Goal: Task Accomplishment & Management: Complete application form

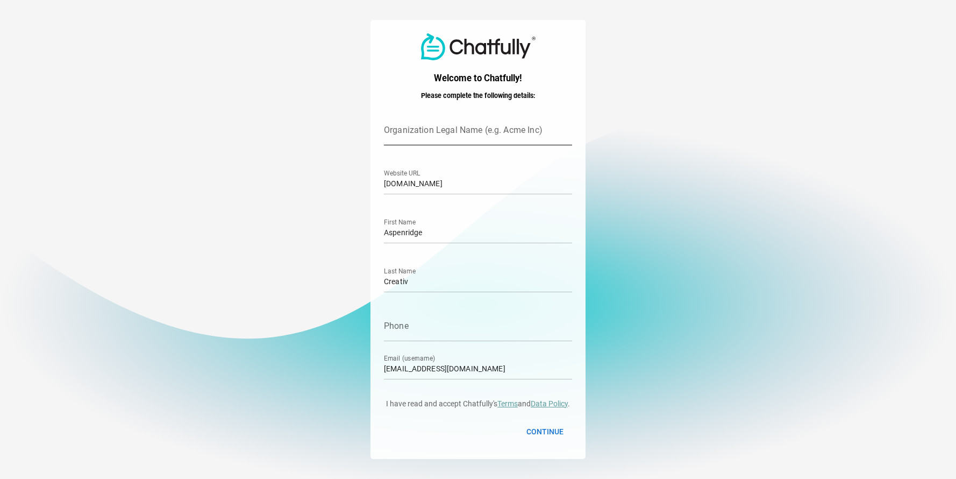
click at [463, 127] on input "Organization Legal Name (e.g. Acme Inc)" at bounding box center [478, 130] width 188 height 30
type input "IN EARS Canada"
click at [447, 187] on input "inears.multiscreensite.com" at bounding box center [478, 179] width 188 height 30
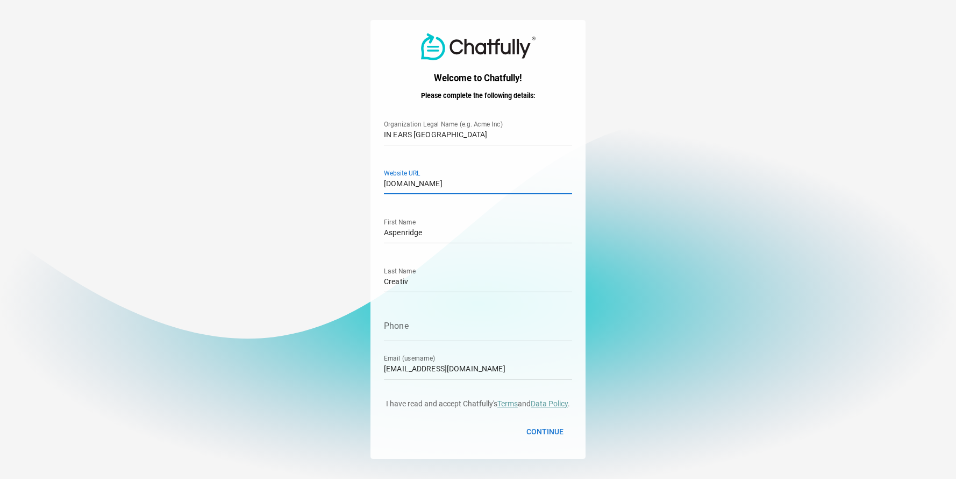
click at [447, 187] on input "inears.multiscreensite.com" at bounding box center [478, 179] width 188 height 30
type input "www.inearscanada.ca"
click at [453, 235] on input "Aspenridge" at bounding box center [478, 228] width 188 height 30
drag, startPoint x: 455, startPoint y: 234, endPoint x: 361, endPoint y: 237, distance: 94.1
click at [361, 237] on main "Welcome to Chatfully! Please complete the following details: IN EARS Canada Org…" at bounding box center [478, 239] width 956 height 479
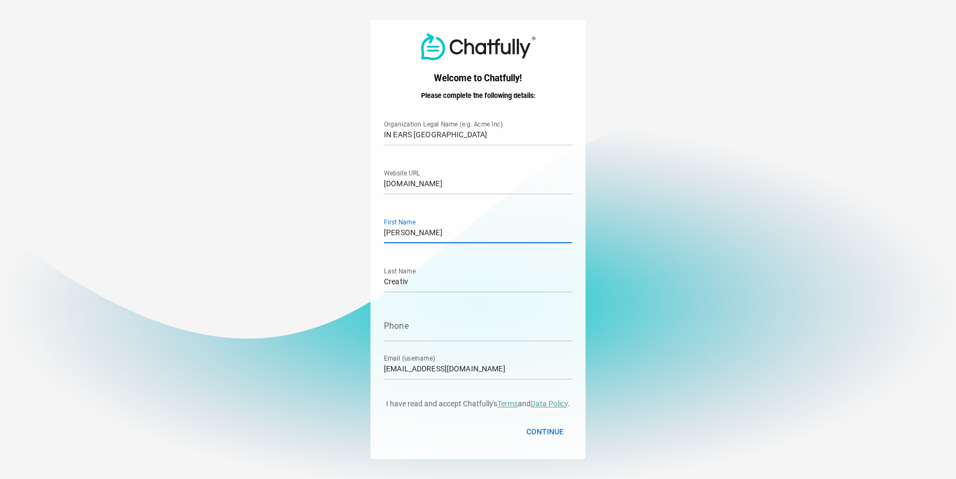
type input "[PERSON_NAME]"
click at [387, 234] on input "[PERSON_NAME]" at bounding box center [478, 228] width 188 height 30
type input "Wilton"
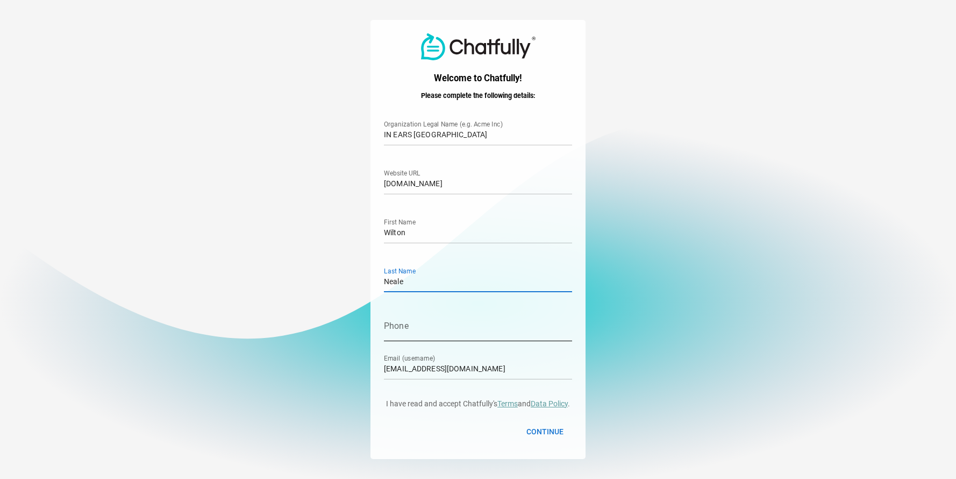
type input "Neale"
type input "4165435351"
click at [454, 372] on input "pinnaclestrategies@gmail.com" at bounding box center [478, 364] width 188 height 30
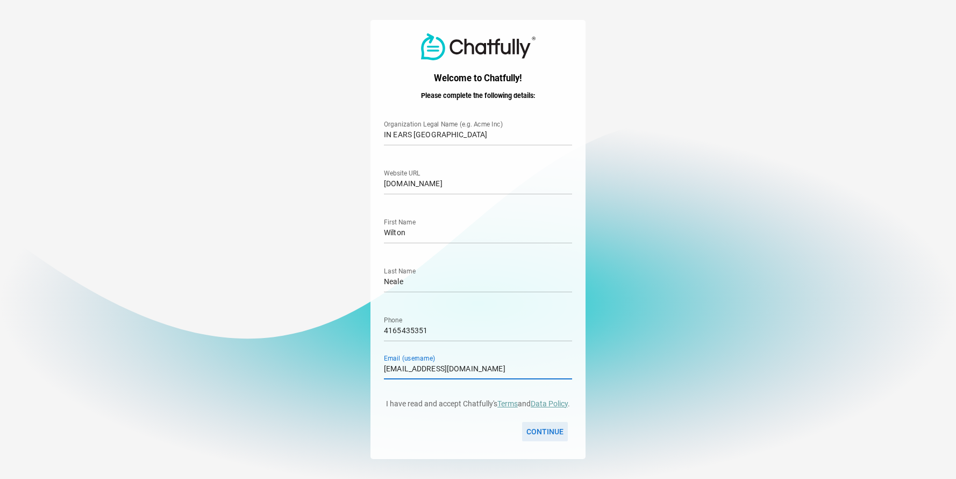
type input "info@inearscanada.ca"
click at [537, 428] on span "Continue" at bounding box center [544, 431] width 37 height 13
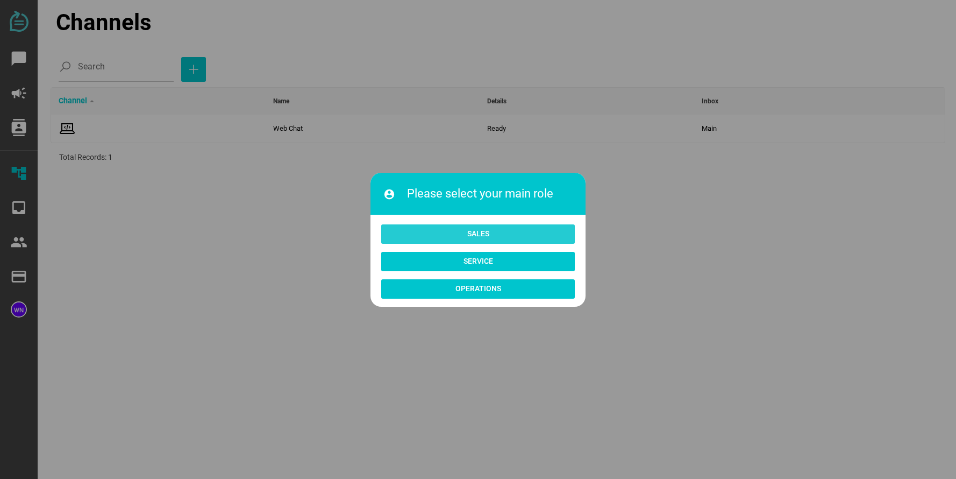
click at [485, 239] on span "Sales" at bounding box center [478, 233] width 22 height 13
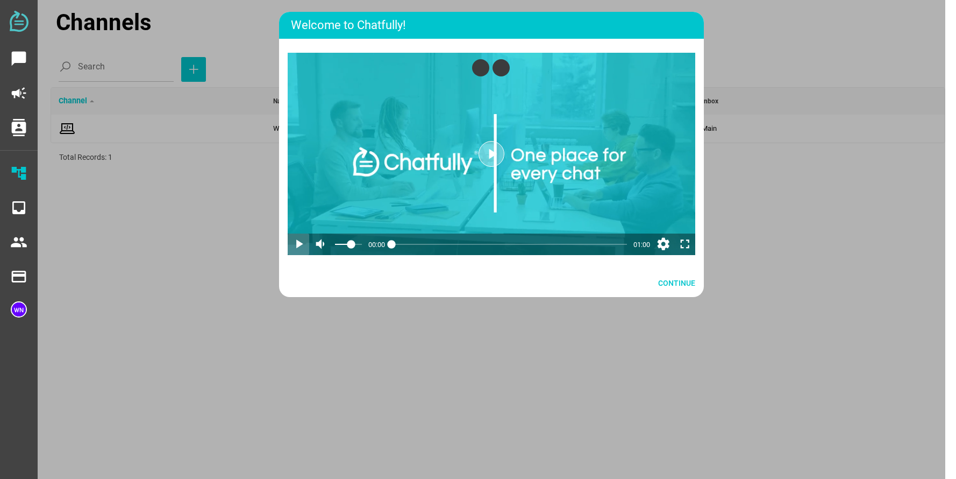
click at [298, 245] on icon "play_arrow" at bounding box center [298, 244] width 15 height 15
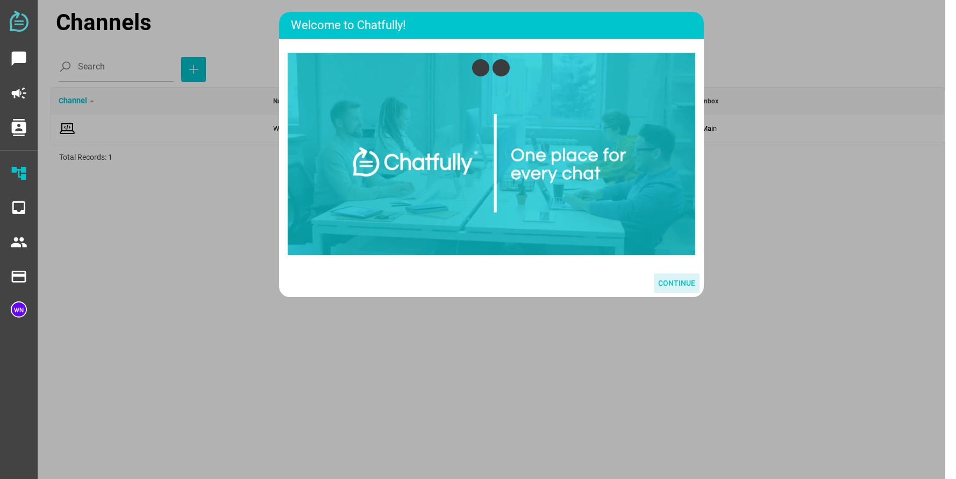
drag, startPoint x: 678, startPoint y: 306, endPoint x: 673, endPoint y: 314, distance: 9.3
click at [673, 289] on span "Continue" at bounding box center [676, 282] width 37 height 13
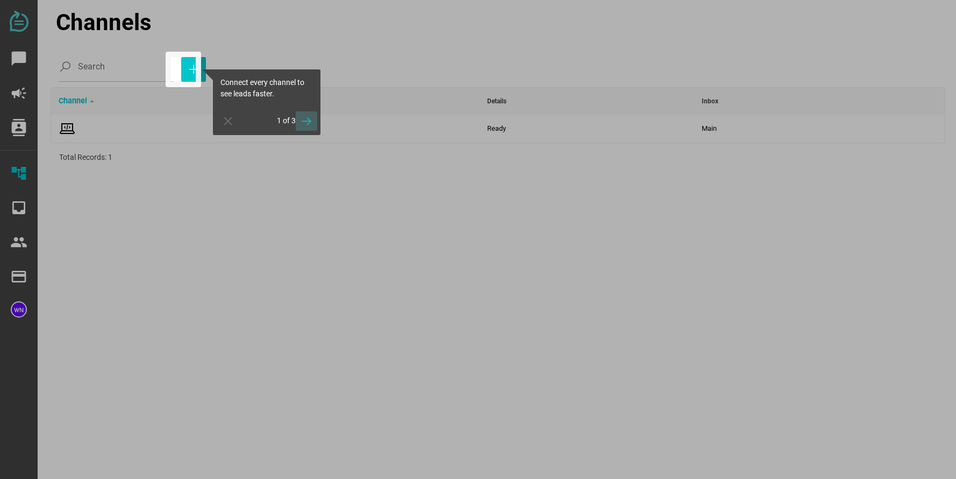
click at [316, 121] on span "button" at bounding box center [307, 120] width 22 height 19
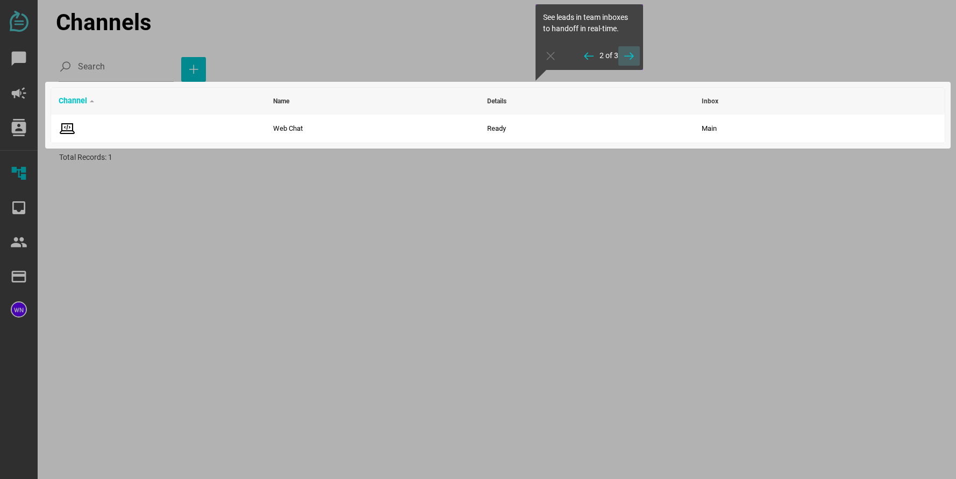
click at [626, 56] on icon "button" at bounding box center [629, 55] width 13 height 13
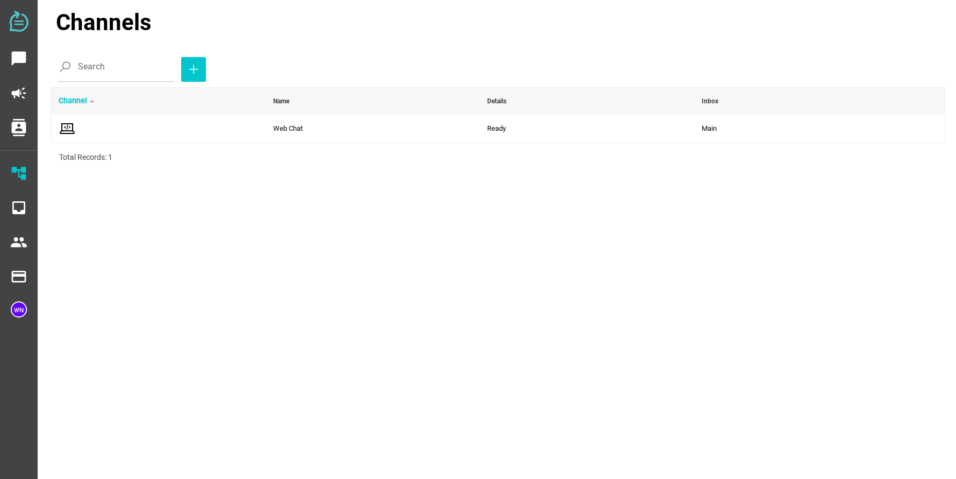
click at [17, 23] on img at bounding box center [19, 21] width 19 height 21
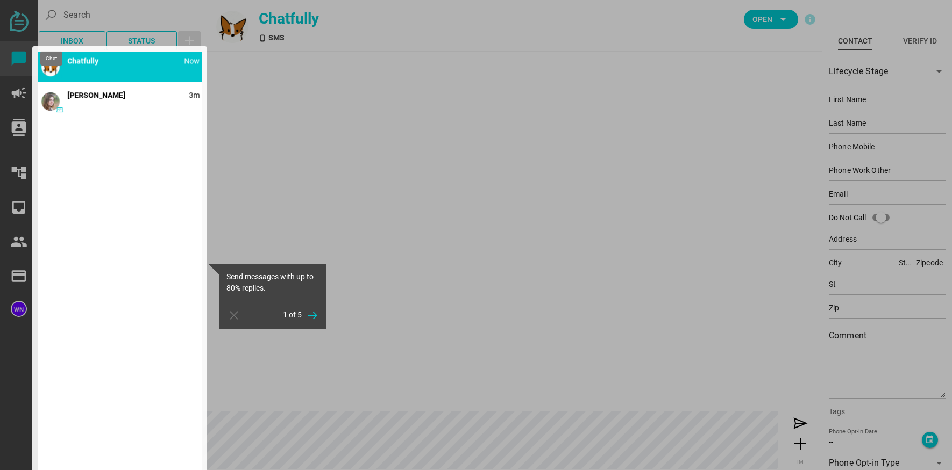
type input "Demo"
type input "Contact"
type input "15554443333"
type input "[EMAIL_ADDRESS][DOMAIN_NAME]"
type input "[STREET_ADDRESS]"
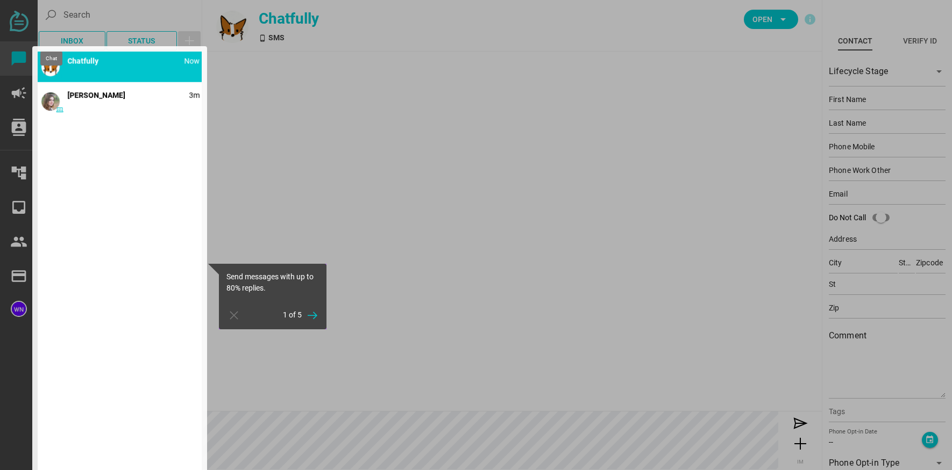
type input "[PERSON_NAME][GEOGRAPHIC_DATA]"
type input "CA"
type input "90210"
type input "CA"
type input "90210"
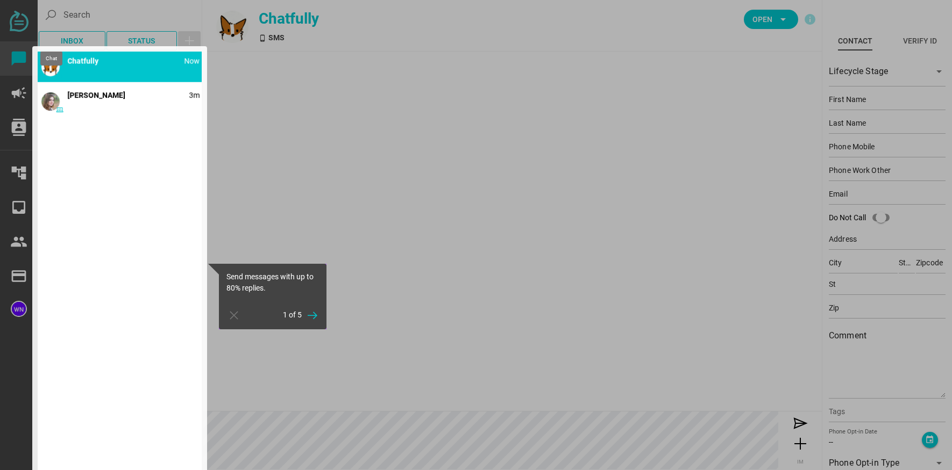
type textarea "This is an example contact for demo purposes."
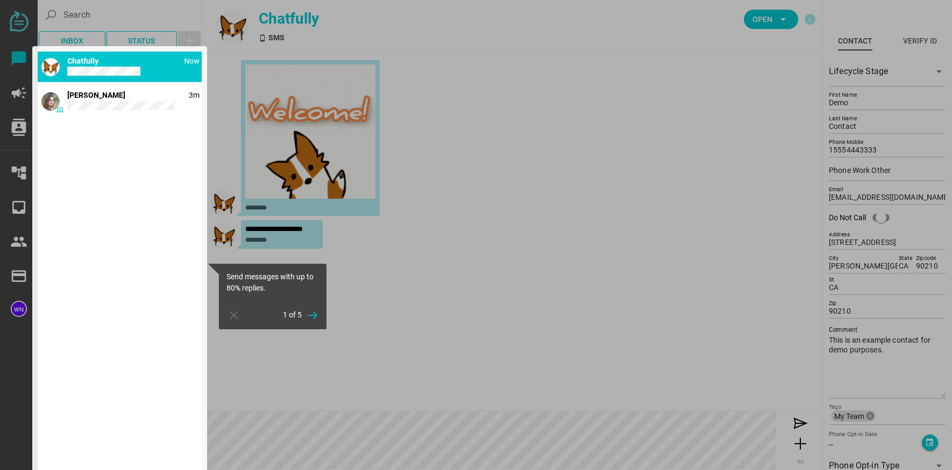
click at [19, 17] on div at bounding box center [19, 235] width 38 height 470
click at [24, 55] on div at bounding box center [19, 235] width 38 height 470
click at [136, 157] on div at bounding box center [119, 263] width 175 height 435
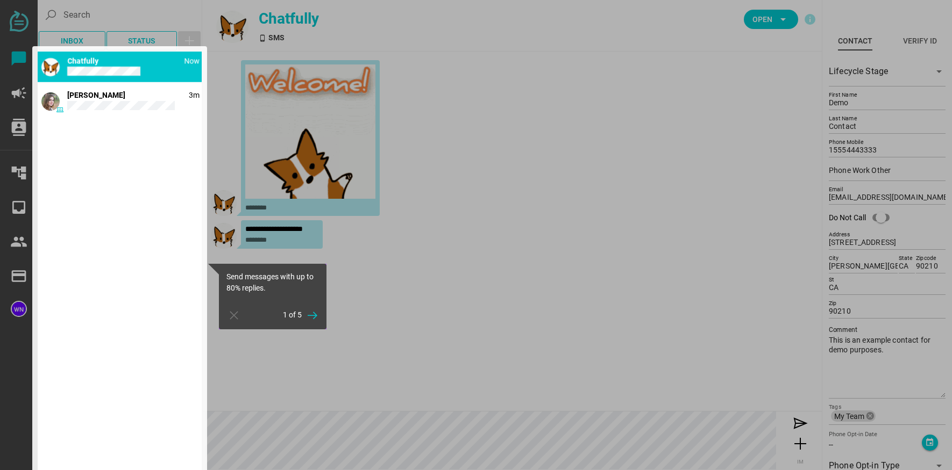
click at [24, 58] on div at bounding box center [19, 235] width 38 height 470
click at [194, 62] on div at bounding box center [119, 263] width 175 height 435
click at [105, 436] on div at bounding box center [119, 263] width 175 height 435
click at [565, 226] on div at bounding box center [579, 235] width 754 height 470
click at [19, 19] on div at bounding box center [19, 235] width 38 height 470
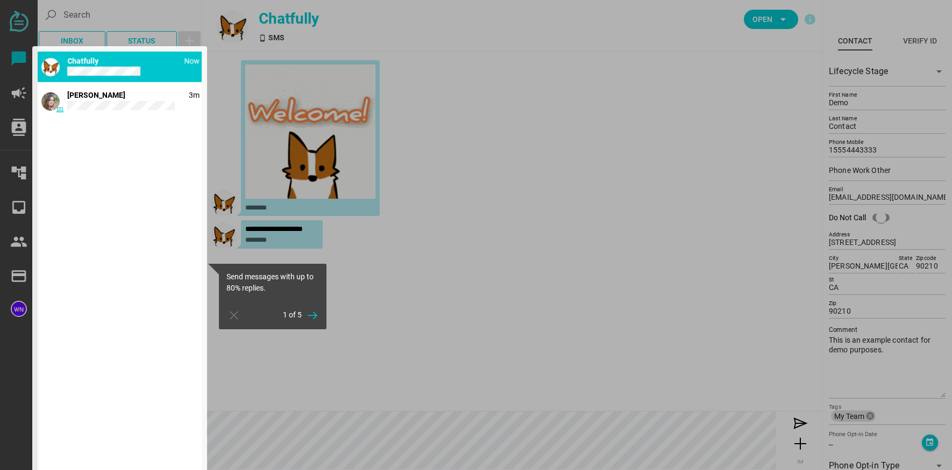
click at [194, 60] on div at bounding box center [119, 263] width 175 height 435
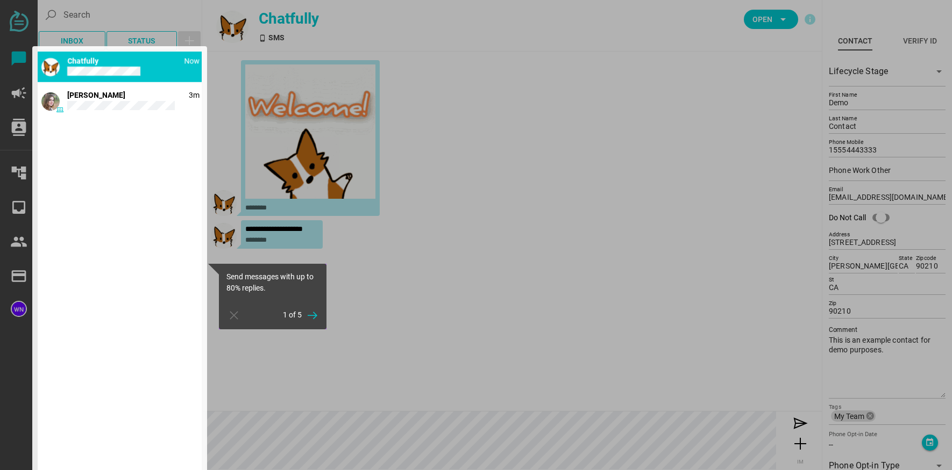
click at [192, 77] on div at bounding box center [119, 263] width 175 height 435
click at [134, 109] on div at bounding box center [119, 263] width 175 height 435
click at [127, 224] on div at bounding box center [119, 263] width 175 height 435
click at [368, 384] on div at bounding box center [579, 235] width 754 height 470
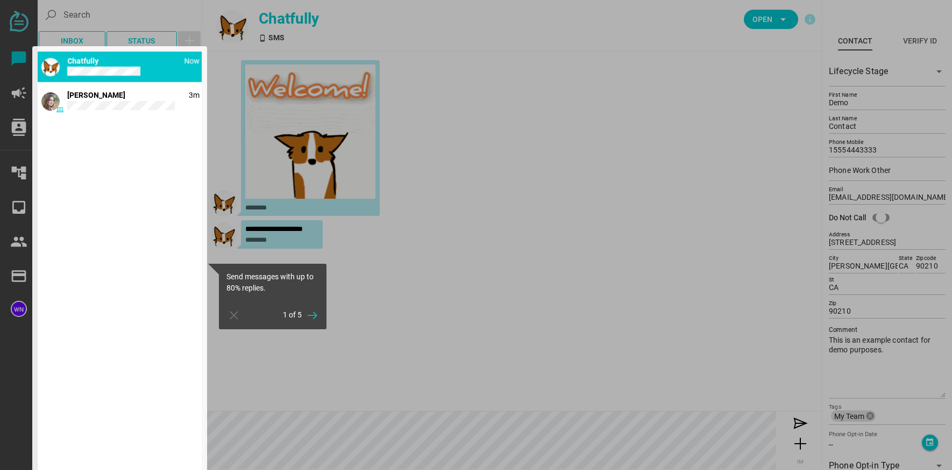
click at [17, 96] on div at bounding box center [19, 235] width 38 height 470
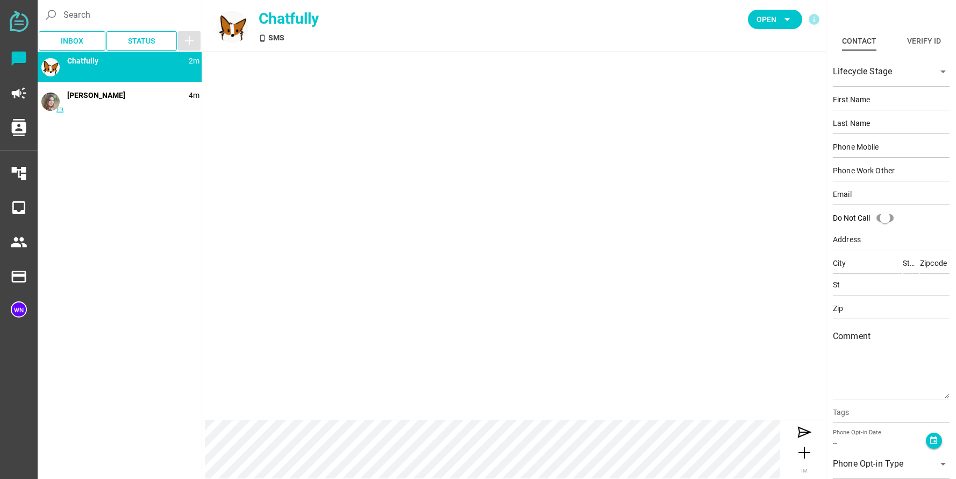
type input "Demo"
type input "Contact"
type input "15554443333"
type input "[EMAIL_ADDRESS][DOMAIN_NAME]"
type input "[STREET_ADDRESS]"
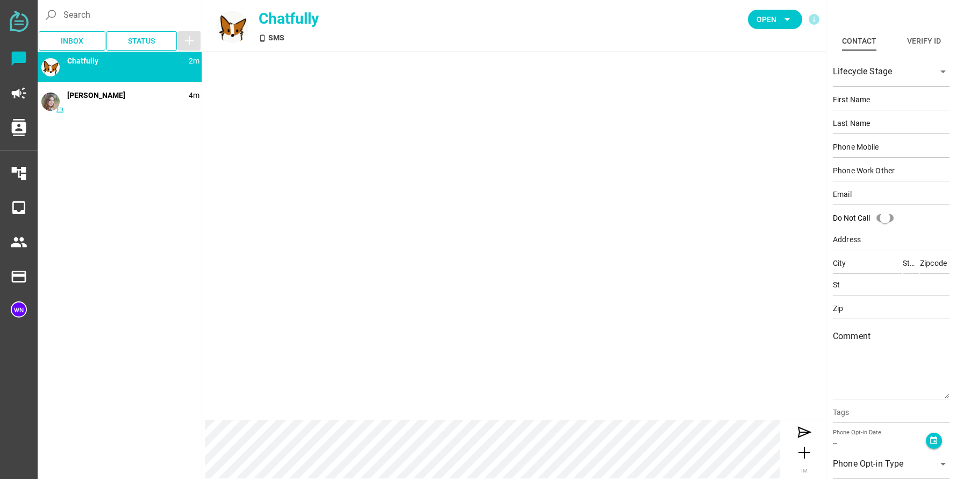
type input "[PERSON_NAME][GEOGRAPHIC_DATA]"
type input "CA"
type input "90210"
type input "CA"
type input "90210"
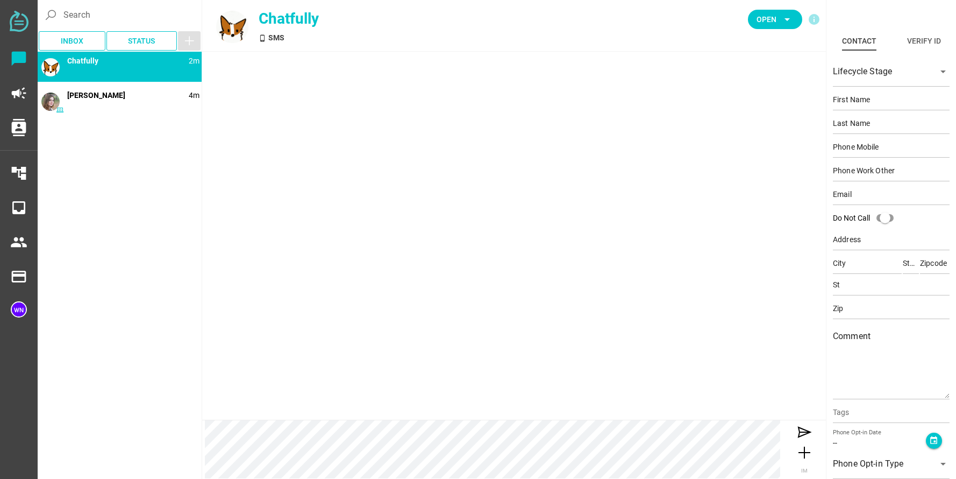
type textarea "This is an example contact for demo purposes."
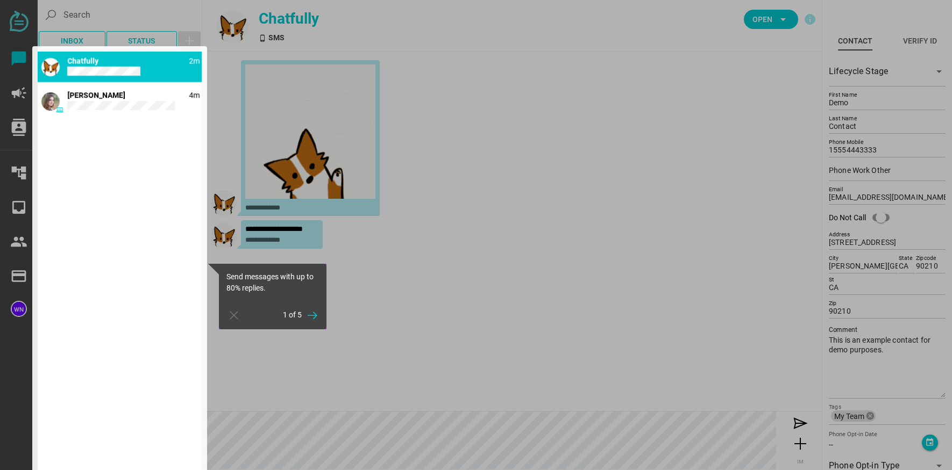
click at [96, 104] on div at bounding box center [119, 263] width 175 height 435
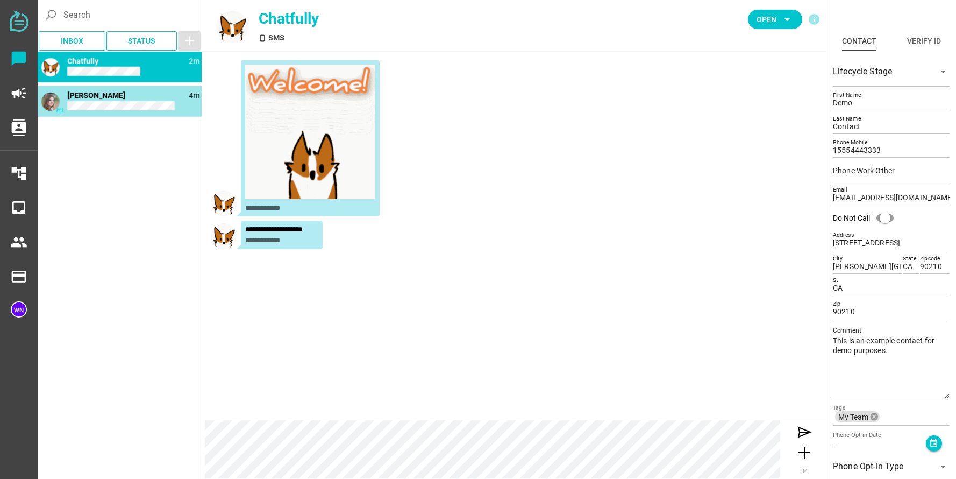
click at [83, 94] on span "[PERSON_NAME]" at bounding box center [96, 95] width 58 height 9
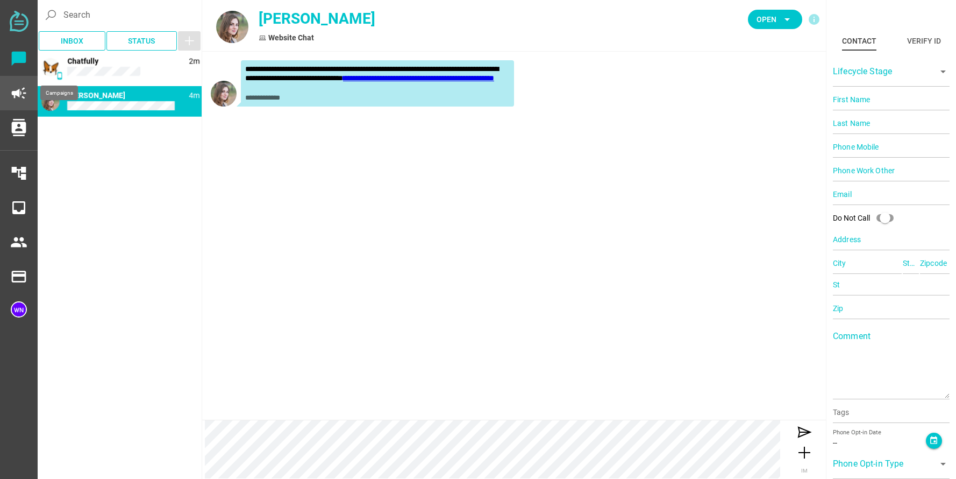
click at [23, 91] on icon "campaign" at bounding box center [18, 92] width 17 height 17
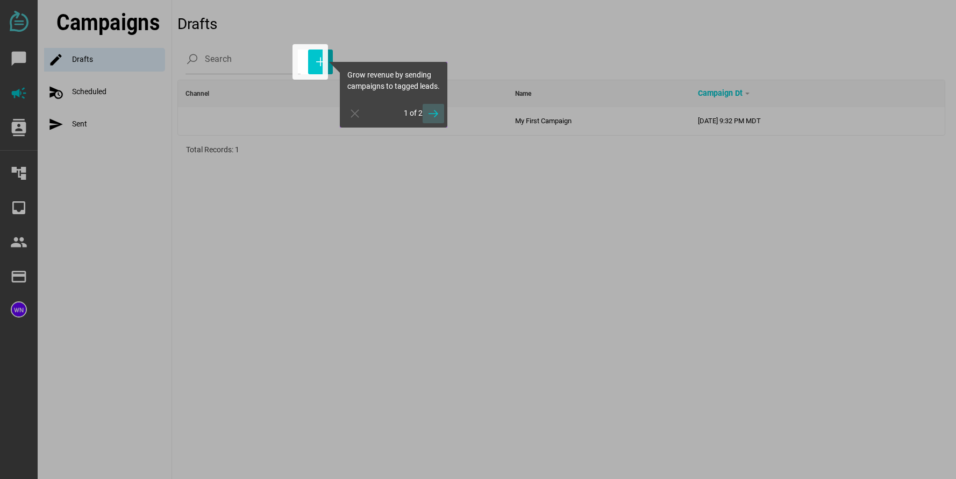
click at [430, 120] on icon "button" at bounding box center [433, 113] width 13 height 13
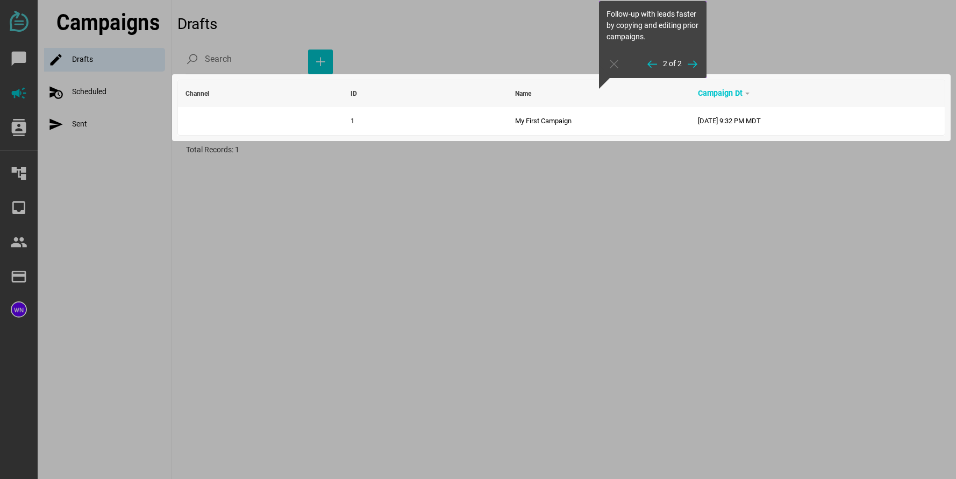
click at [30, 123] on div at bounding box center [88, 239] width 177 height 479
click at [24, 124] on div at bounding box center [88, 239] width 177 height 479
click at [23, 124] on div at bounding box center [88, 239] width 177 height 479
drag, startPoint x: 617, startPoint y: 155, endPoint x: 686, endPoint y: 115, distance: 80.2
click at [620, 154] on div at bounding box center [561, 306] width 768 height 343
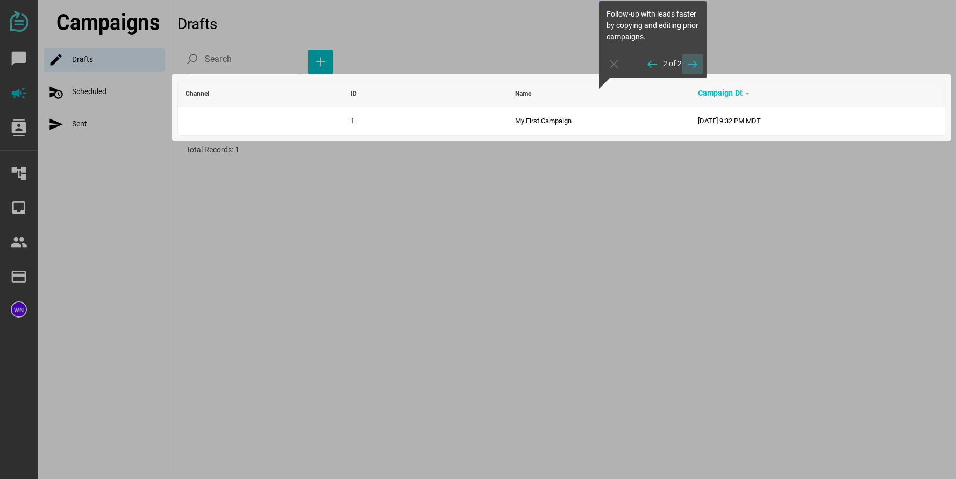
click at [693, 66] on icon "button" at bounding box center [692, 64] width 13 height 13
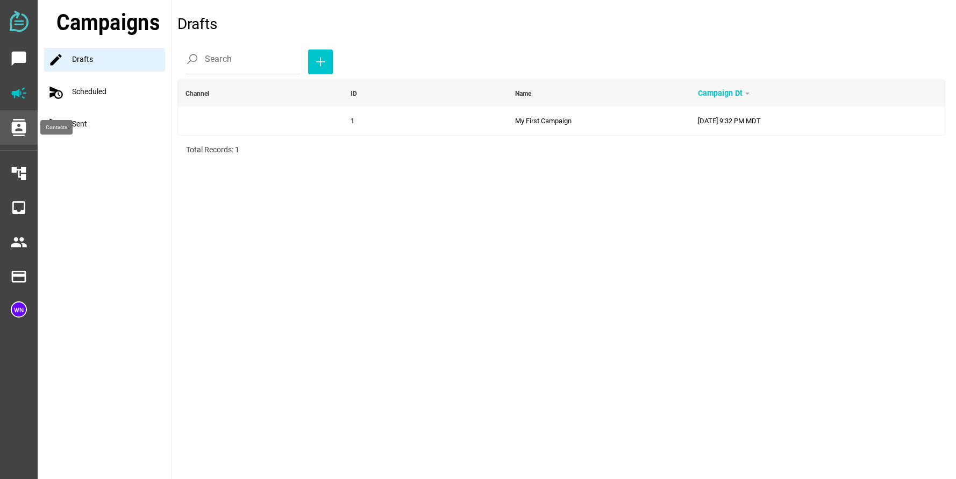
click at [15, 130] on icon "contacts" at bounding box center [18, 127] width 17 height 17
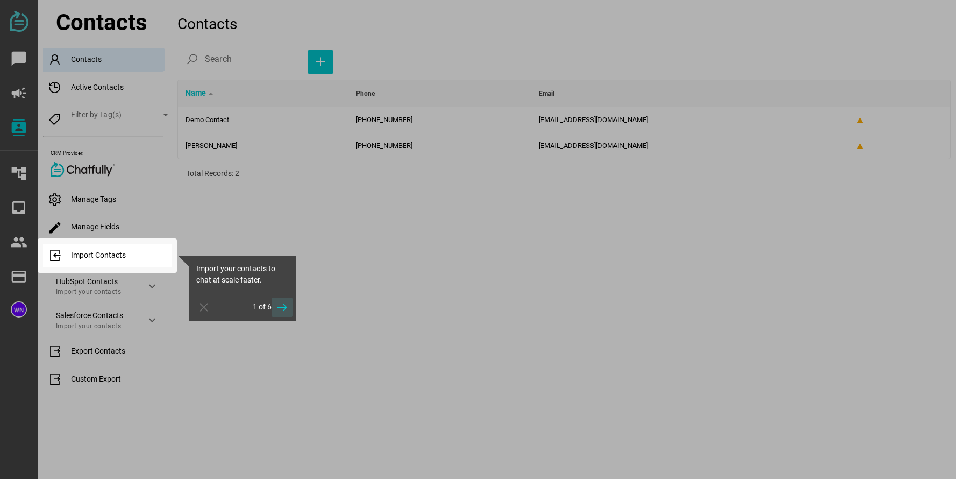
click at [284, 308] on icon "button" at bounding box center [282, 307] width 13 height 13
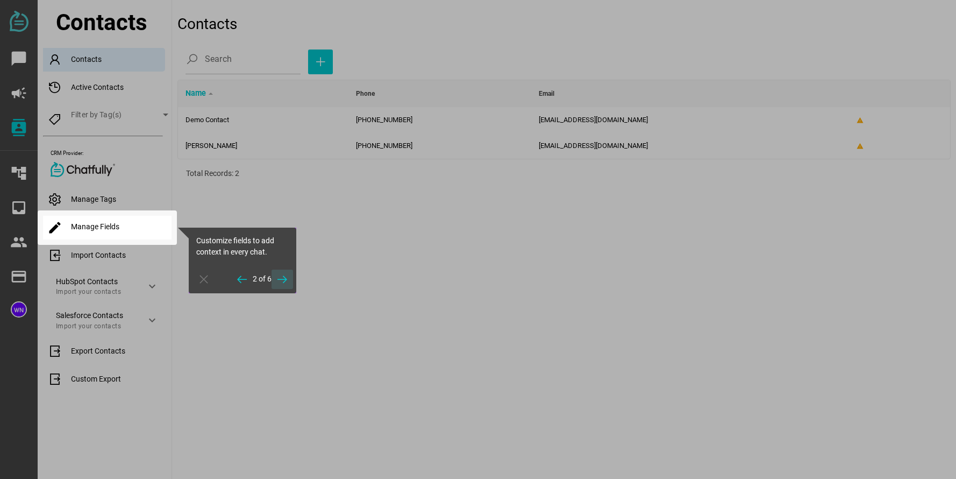
click at [288, 282] on icon "button" at bounding box center [282, 279] width 13 height 13
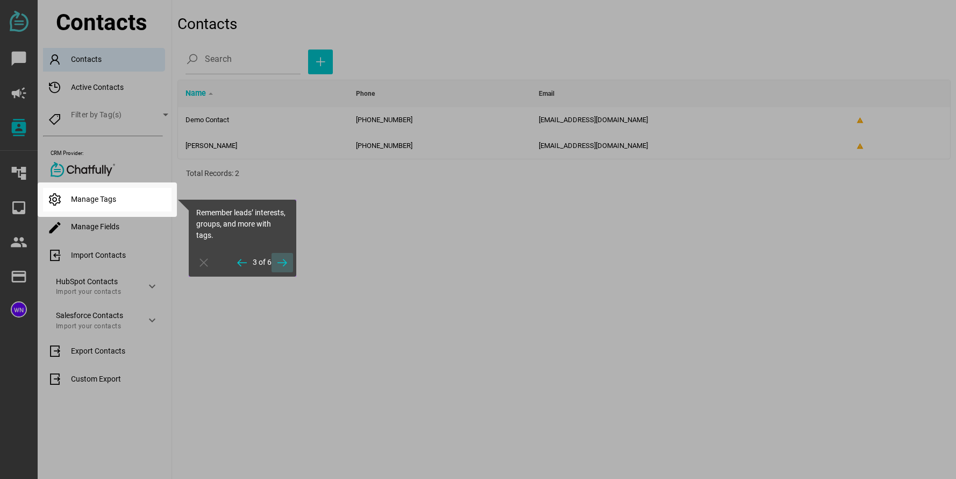
click at [283, 264] on icon "button" at bounding box center [282, 262] width 13 height 13
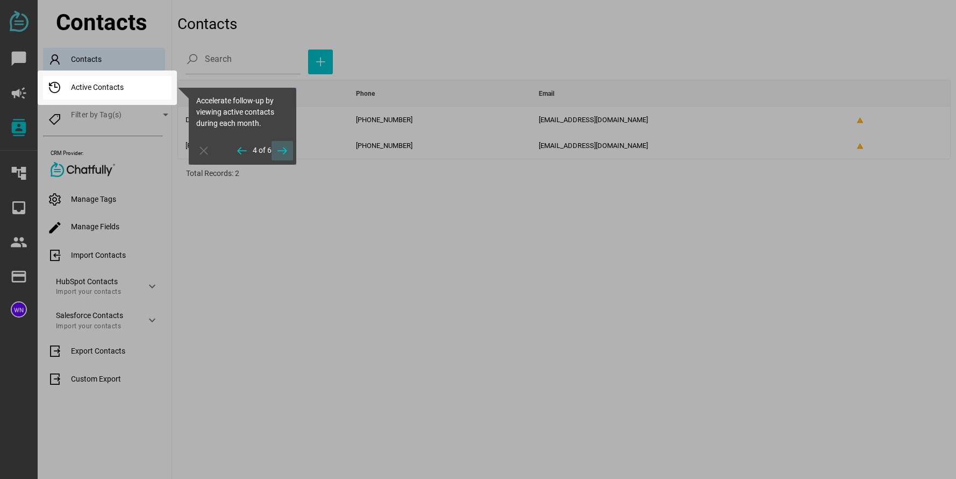
click at [281, 152] on icon "button" at bounding box center [282, 150] width 13 height 13
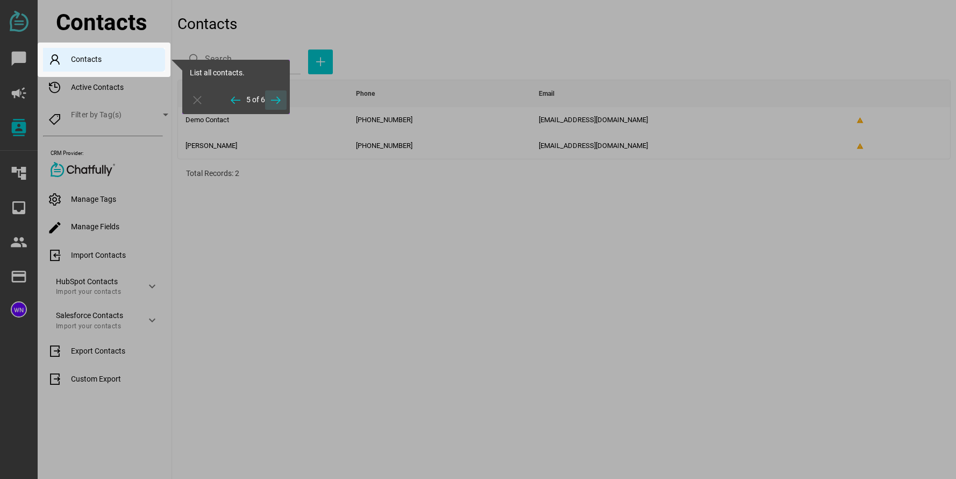
click at [283, 98] on span "button" at bounding box center [276, 99] width 22 height 19
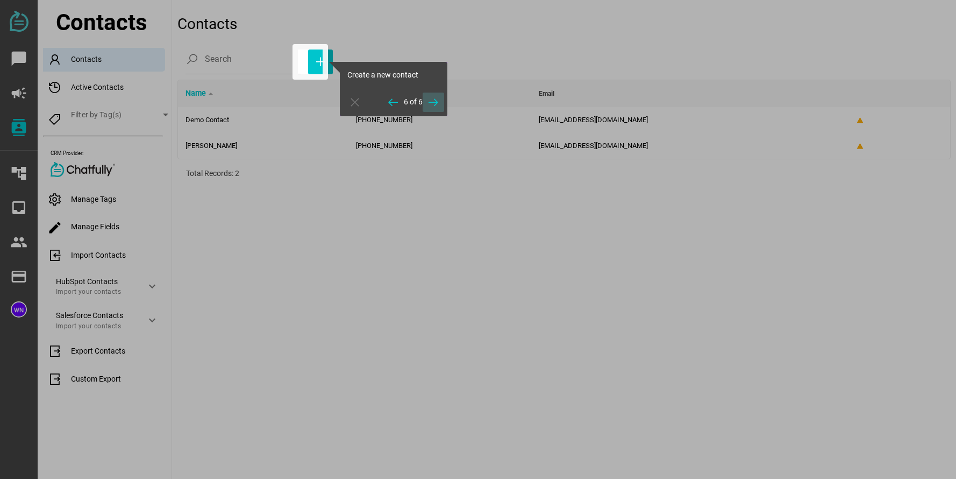
click at [432, 103] on icon "button" at bounding box center [433, 102] width 13 height 13
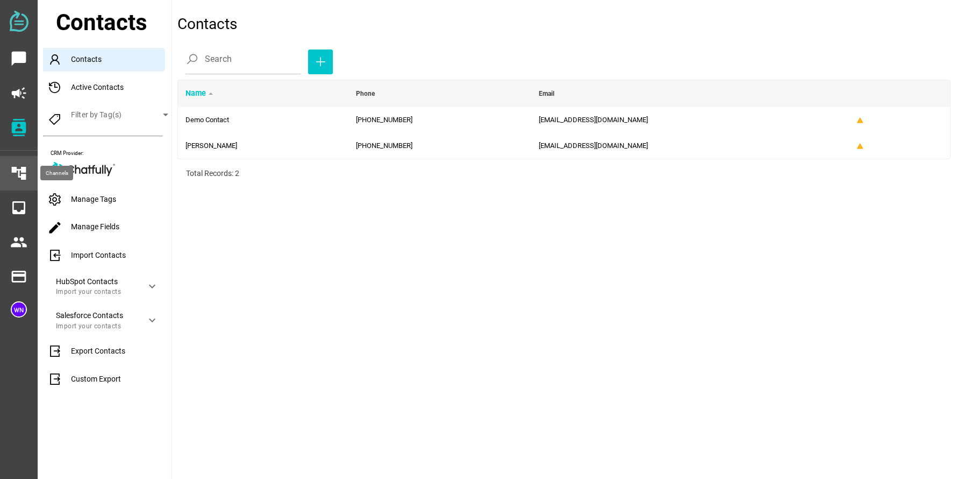
click at [24, 168] on icon "account_tree" at bounding box center [18, 173] width 17 height 17
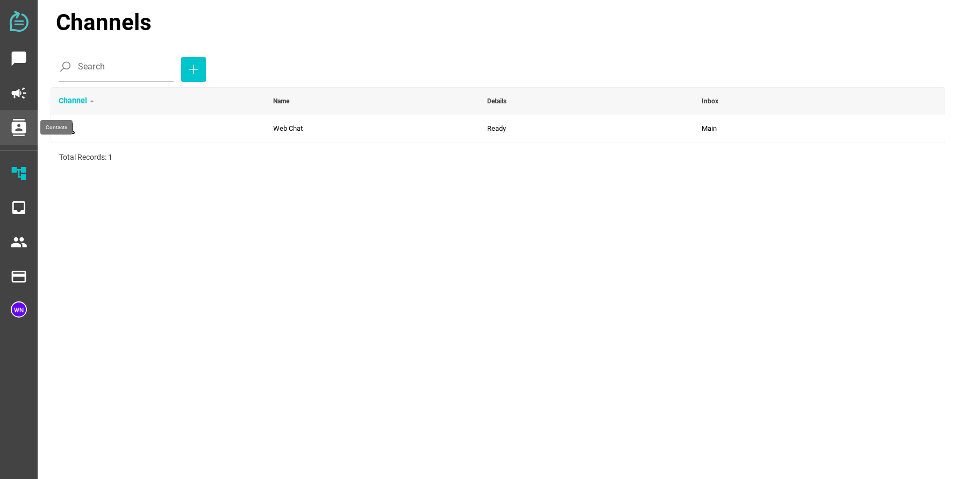
click at [23, 124] on icon "contacts" at bounding box center [18, 127] width 17 height 17
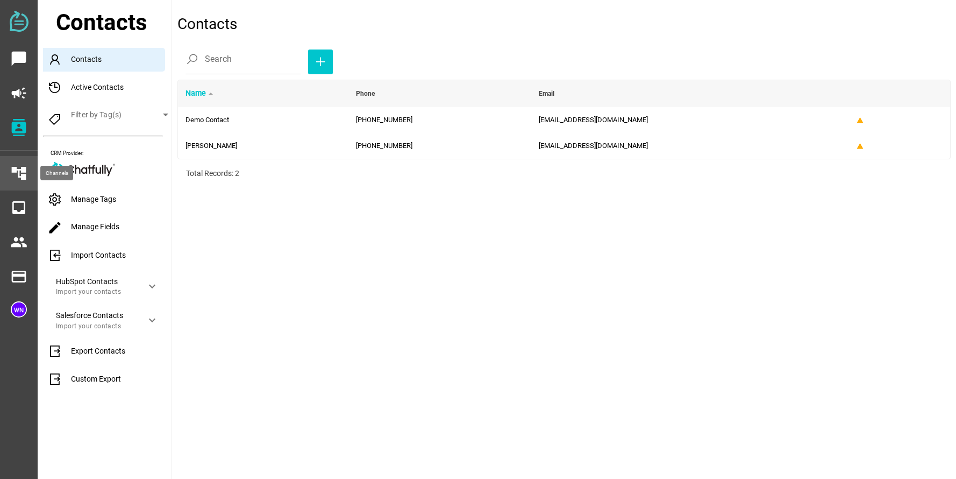
click at [20, 169] on icon "account_tree" at bounding box center [18, 173] width 17 height 17
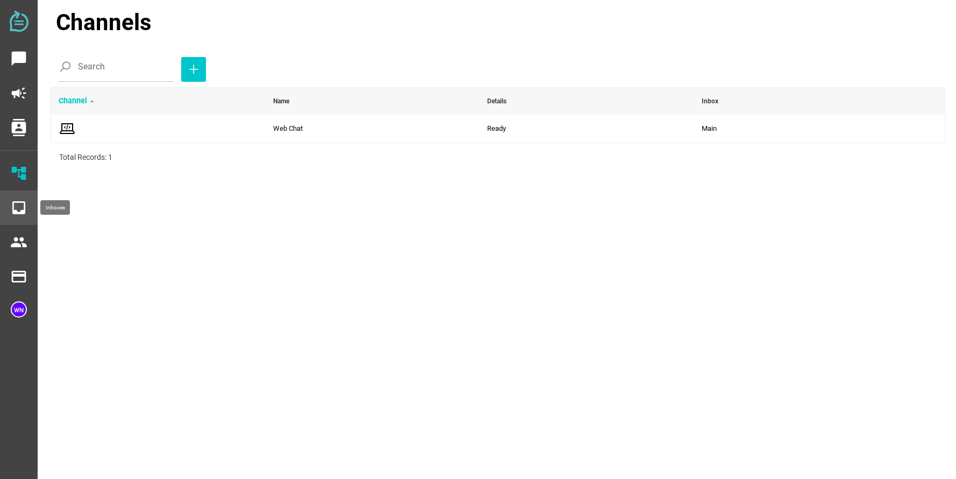
click at [17, 206] on icon "inbox" at bounding box center [18, 207] width 17 height 17
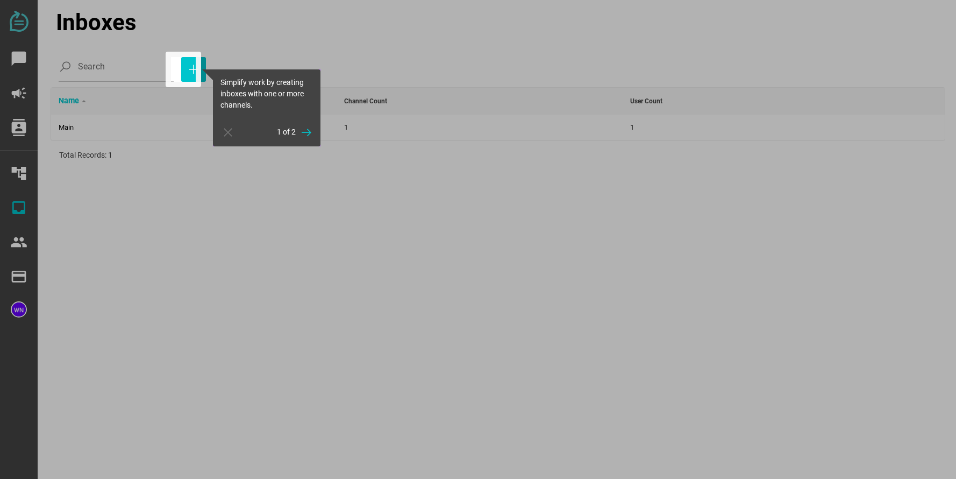
click at [17, 242] on div at bounding box center [85, 239] width 171 height 479
click at [309, 129] on icon "button" at bounding box center [306, 132] width 13 height 13
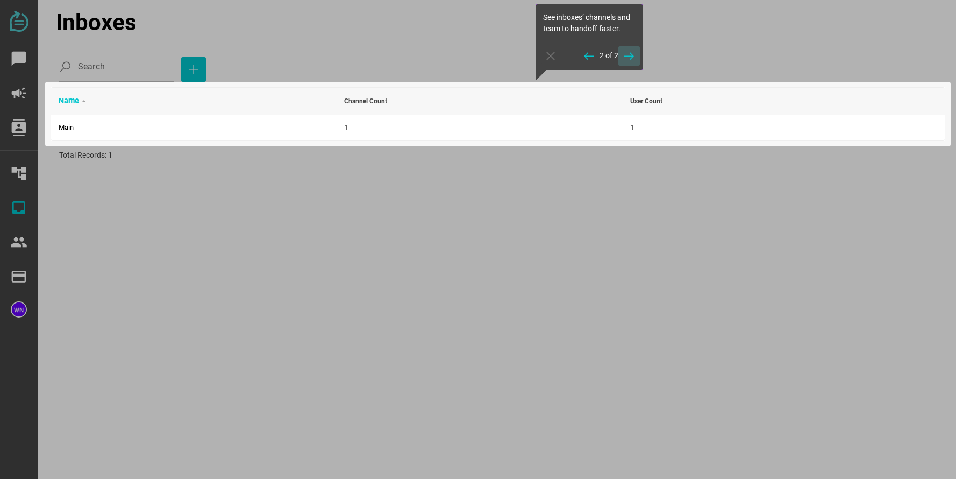
click at [634, 55] on icon "button" at bounding box center [629, 55] width 13 height 13
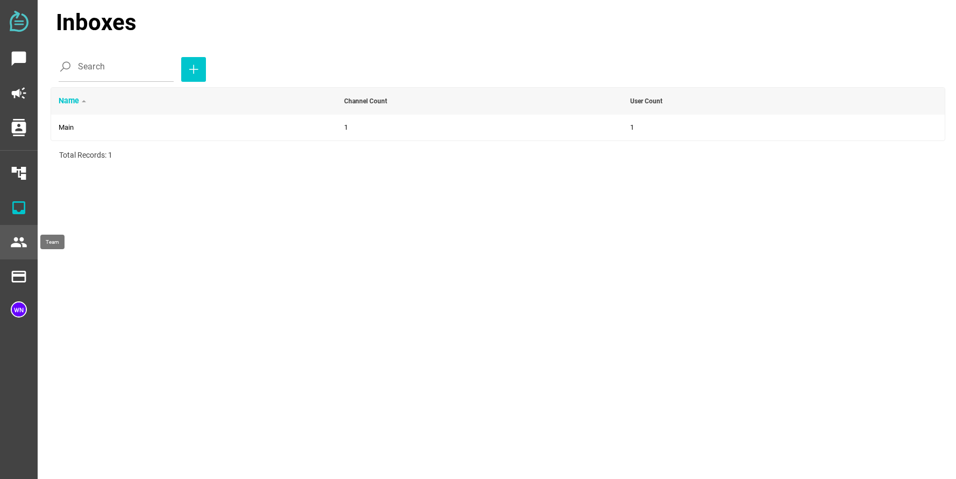
click at [16, 242] on icon "people" at bounding box center [18, 241] width 17 height 17
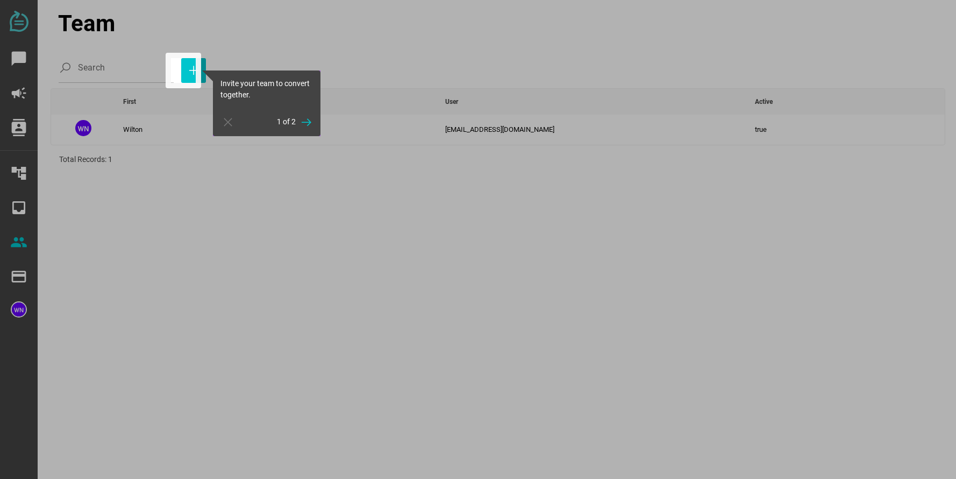
click at [188, 73] on div at bounding box center [183, 70] width 35 height 35
click at [311, 123] on icon "button" at bounding box center [306, 122] width 13 height 13
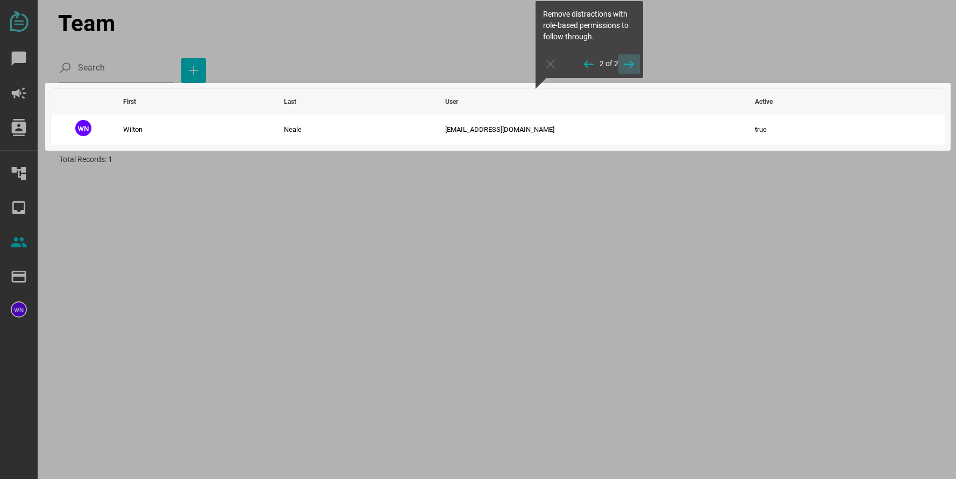
click at [630, 61] on icon "button" at bounding box center [629, 64] width 13 height 13
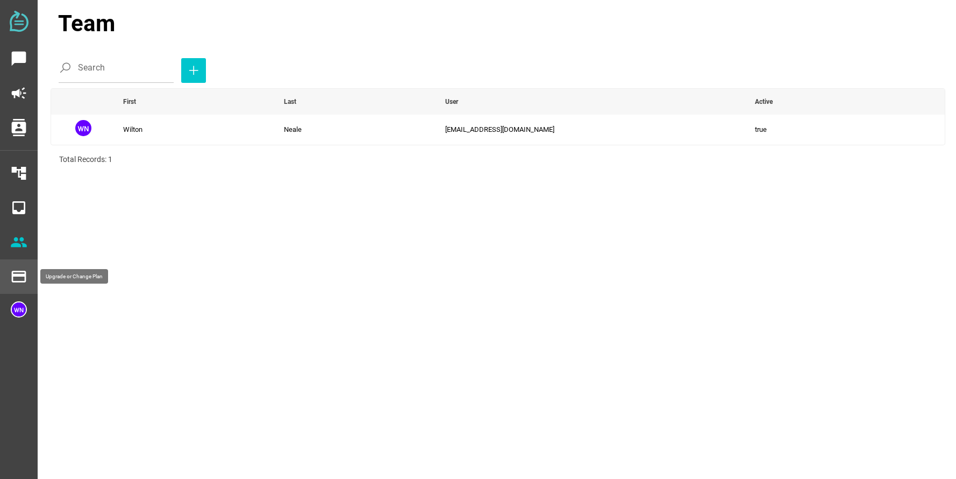
click at [18, 273] on icon "payment" at bounding box center [18, 276] width 17 height 17
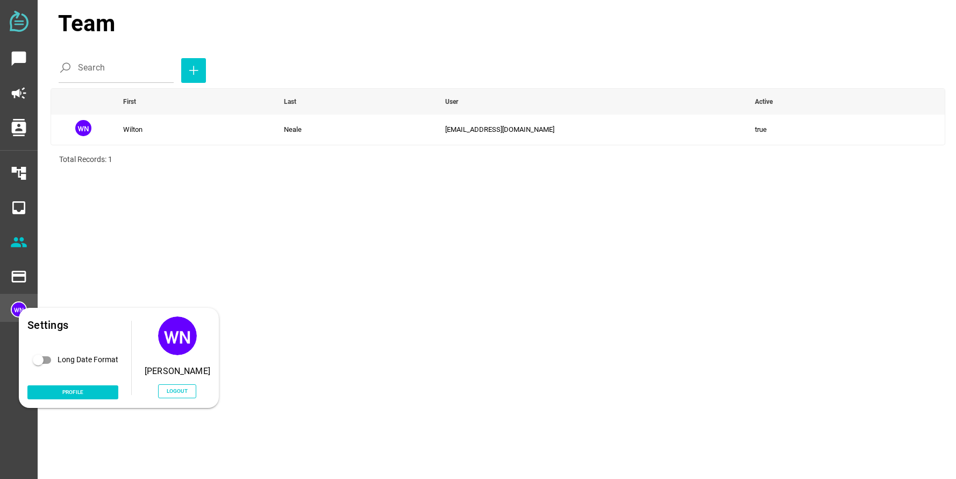
click at [13, 305] on img at bounding box center [19, 309] width 16 height 16
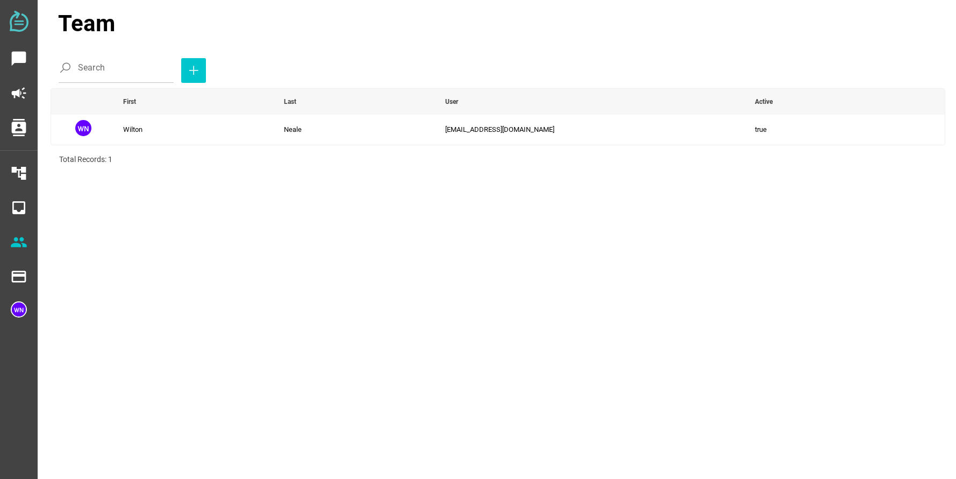
click at [181, 226] on main "Team Search First Last User Active Wilton Neale info@inearscanada.ca true edit …" at bounding box center [492, 239] width 908 height 479
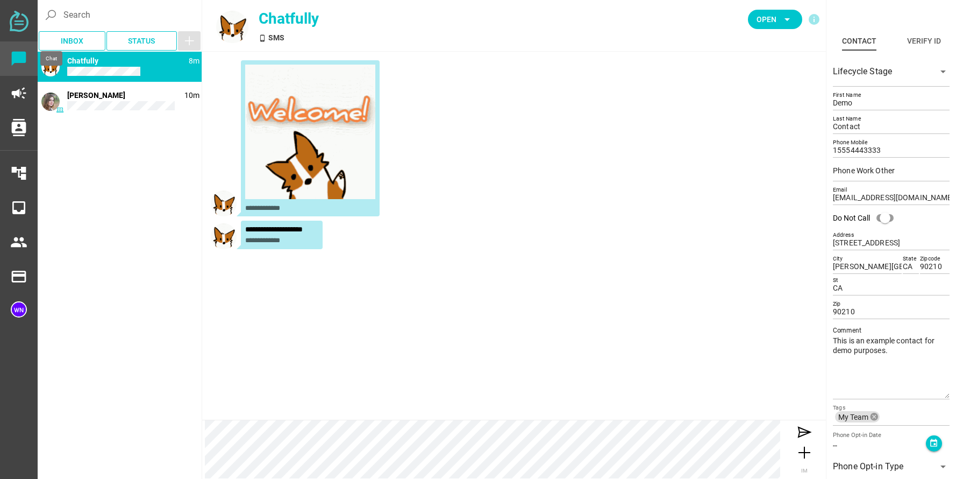
click at [28, 53] on div "chat_bubble" at bounding box center [19, 58] width 38 height 34
click at [19, 59] on icon "chat_bubble" at bounding box center [18, 58] width 17 height 17
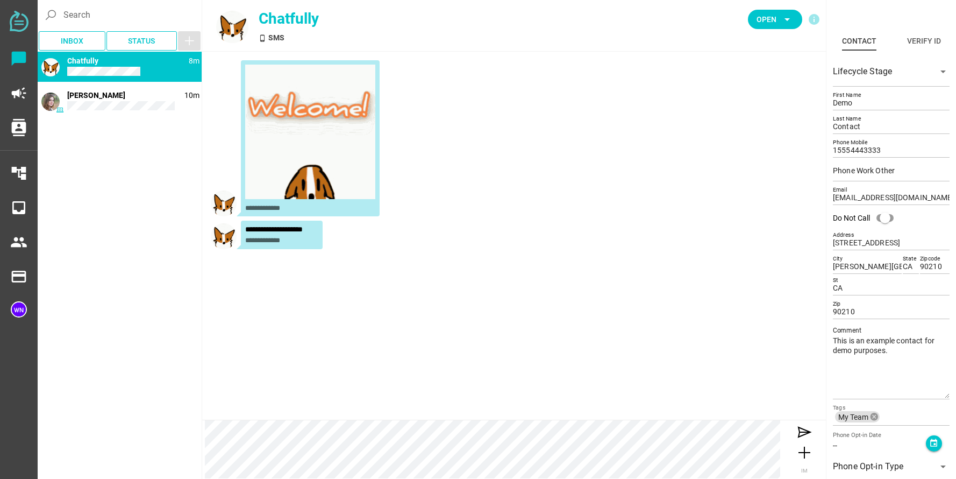
click at [19, 17] on img at bounding box center [19, 21] width 19 height 21
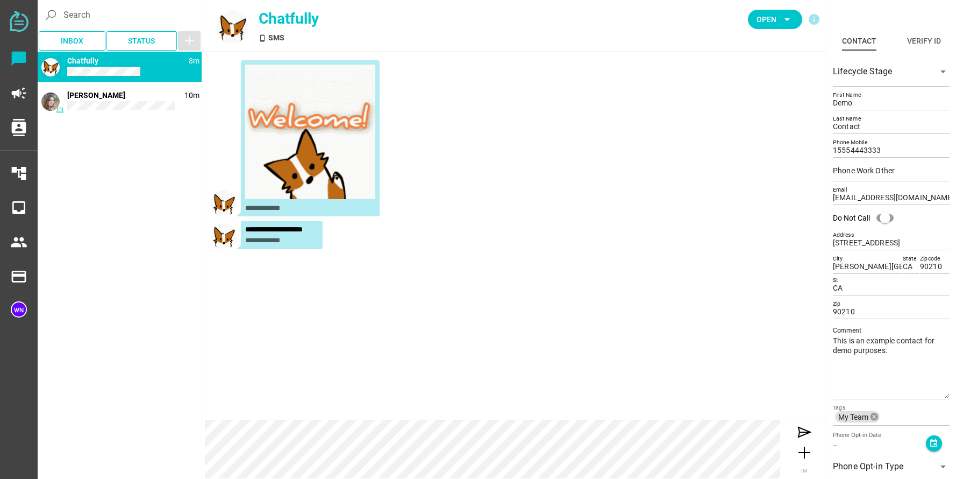
click at [20, 25] on img at bounding box center [19, 21] width 19 height 21
click at [25, 58] on icon "chat_bubble" at bounding box center [18, 58] width 17 height 17
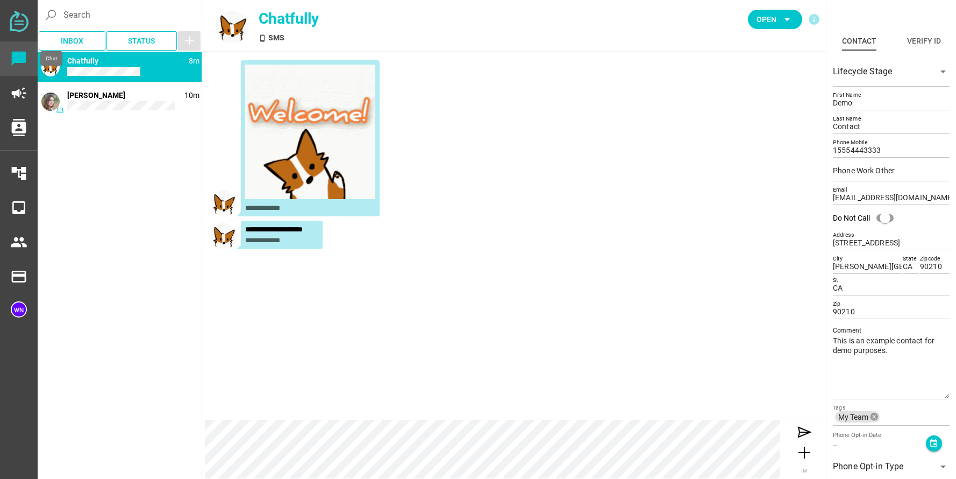
click at [23, 63] on icon "chat_bubble" at bounding box center [18, 58] width 17 height 17
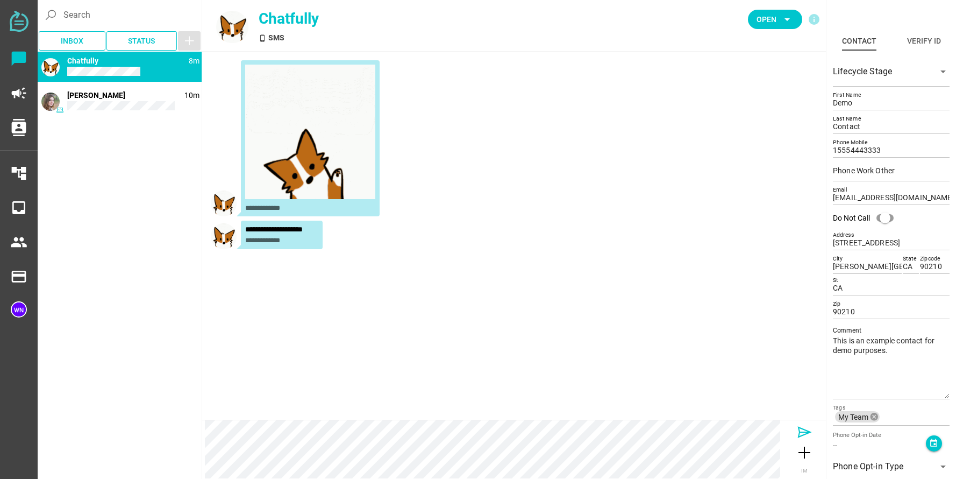
click at [804, 431] on icon at bounding box center [804, 431] width 17 height 17
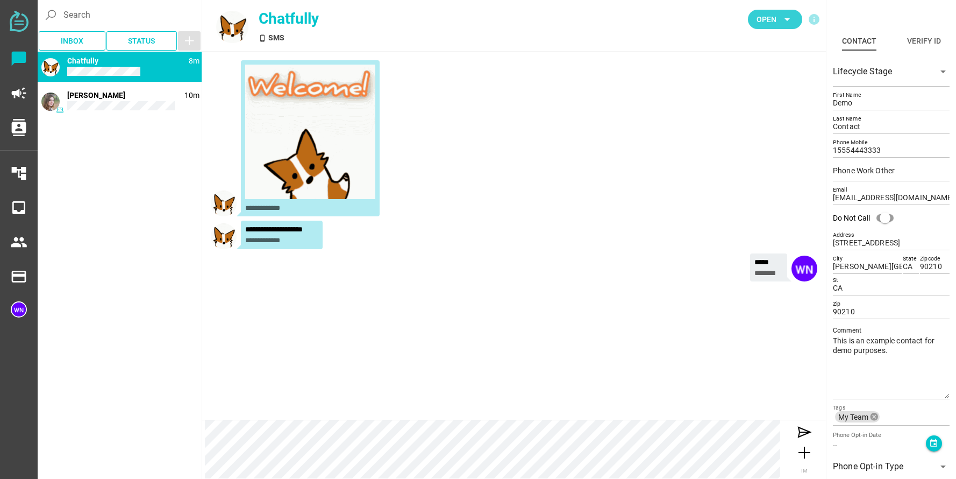
click at [782, 19] on icon "arrow_drop_down" at bounding box center [787, 19] width 13 height 13
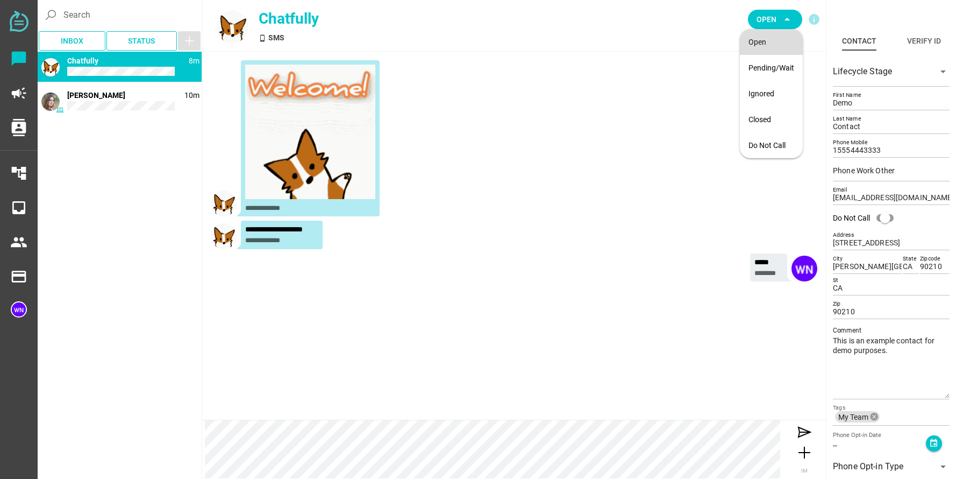
click at [761, 43] on div "Open" at bounding box center [771, 42] width 46 height 9
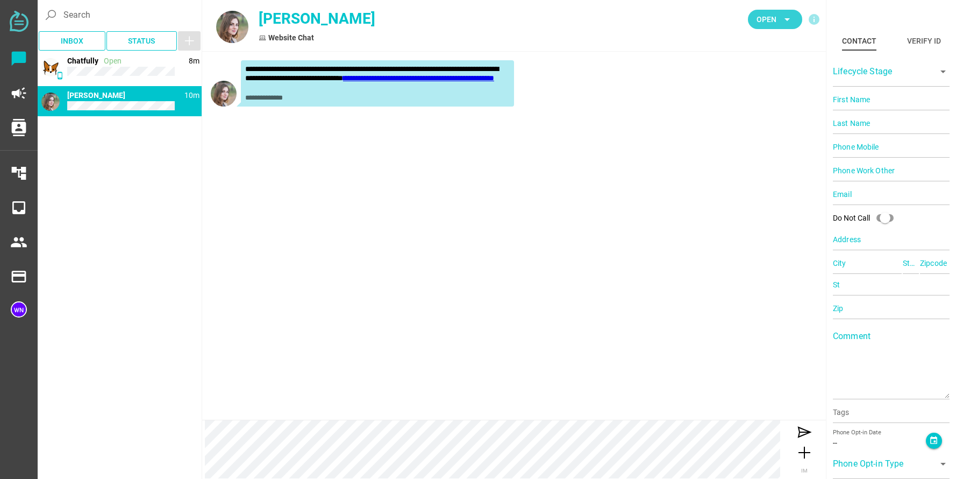
click at [780, 20] on span "Open arrow_drop_down" at bounding box center [774, 19] width 37 height 15
click at [780, 62] on div "Pending/Wait" at bounding box center [771, 67] width 46 height 17
type input "Demo"
type input "Contact"
type input "15554443333"
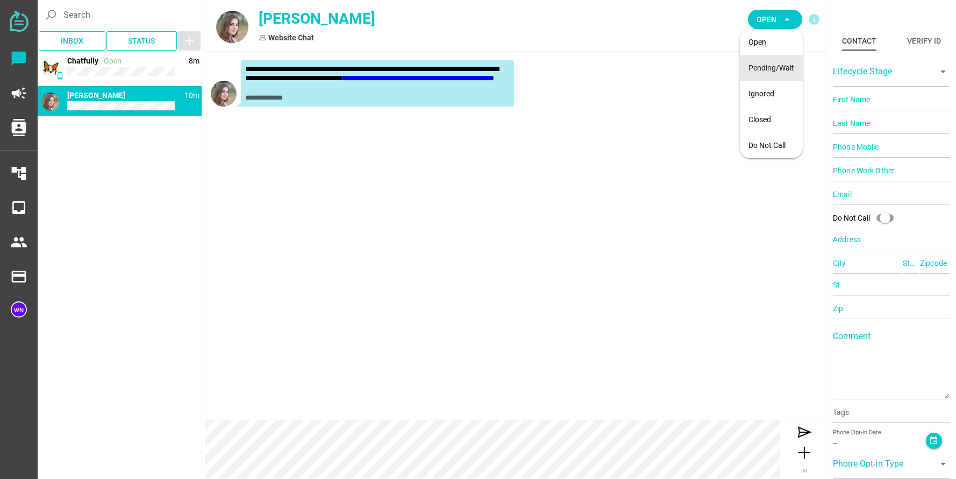
type input "[EMAIL_ADDRESS][DOMAIN_NAME]"
type input "[STREET_ADDRESS]"
type input "[PERSON_NAME][GEOGRAPHIC_DATA]"
type input "CA"
type input "90210"
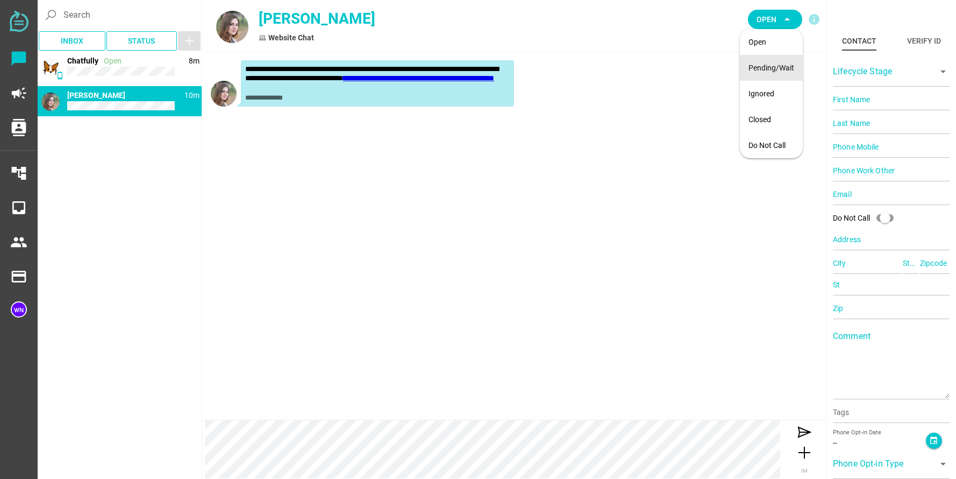
type input "CA"
type input "90210"
type textarea "This is an example contact for demo purposes."
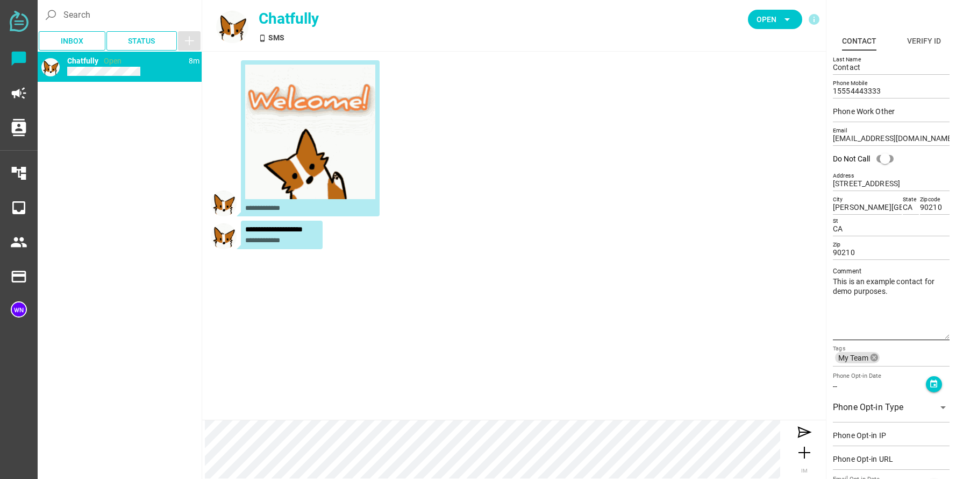
scroll to position [109, 0]
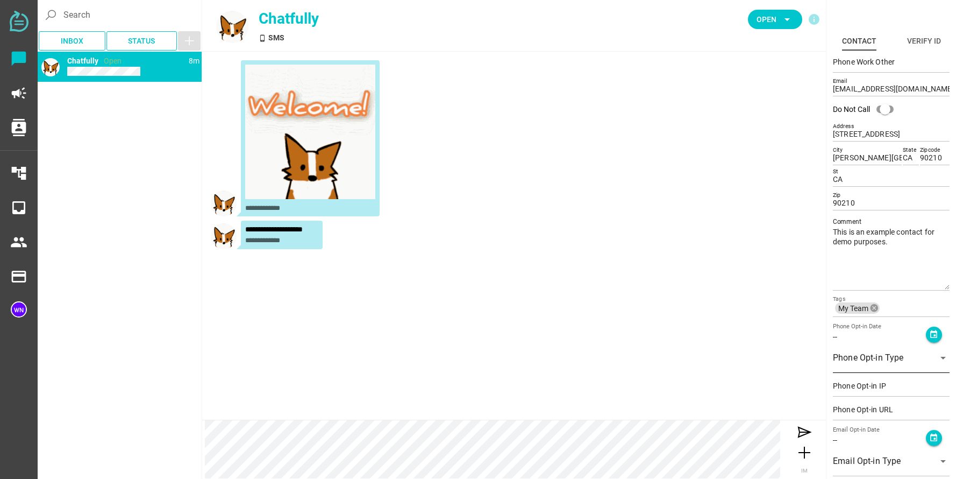
click at [938, 362] on icon "arrow_drop_down" at bounding box center [943, 357] width 13 height 13
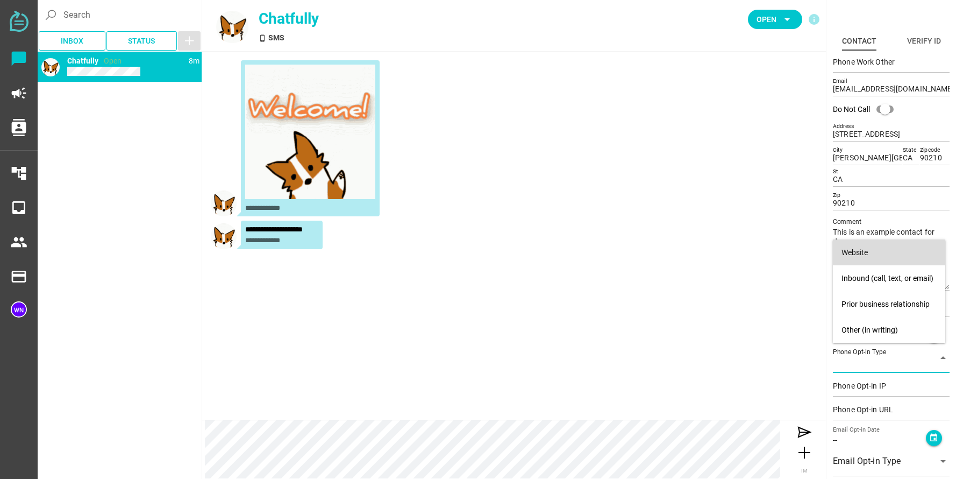
click at [908, 254] on div "Website" at bounding box center [888, 252] width 95 height 9
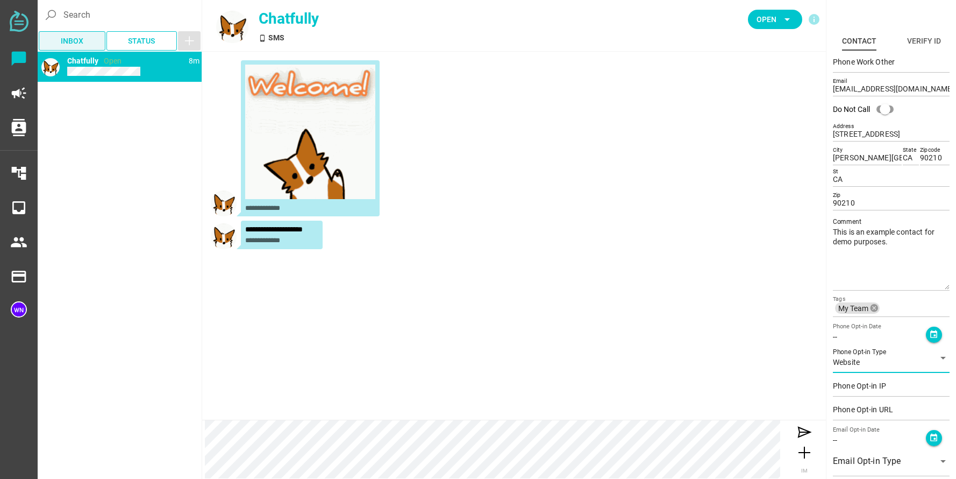
click at [74, 38] on span "Inbox" at bounding box center [72, 40] width 23 height 13
click at [130, 41] on span "Status" at bounding box center [141, 40] width 27 height 13
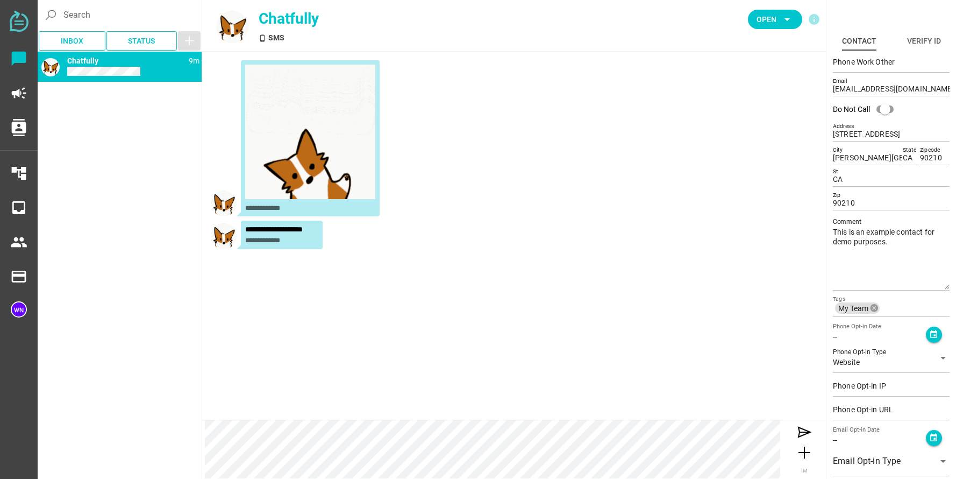
click at [47, 71] on div "phone_android" at bounding box center [50, 67] width 18 height 18
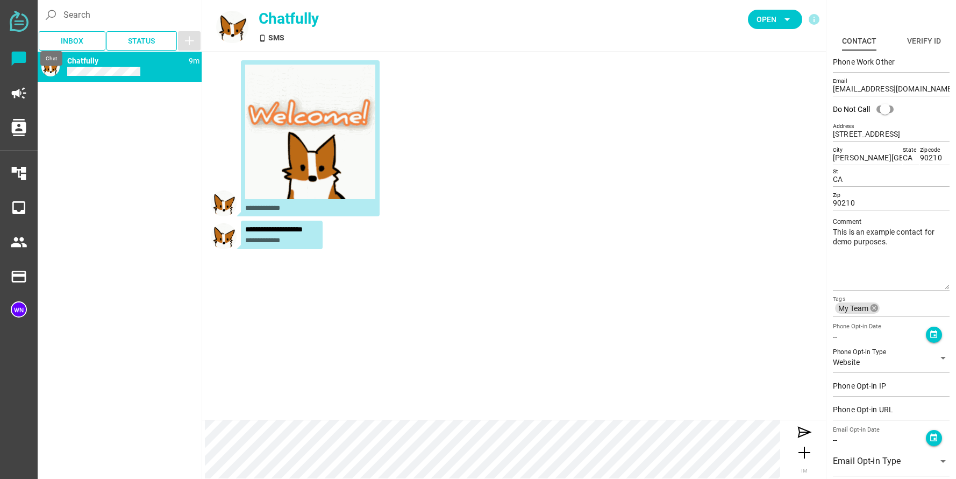
click at [8, 31] on div at bounding box center [19, 23] width 38 height 24
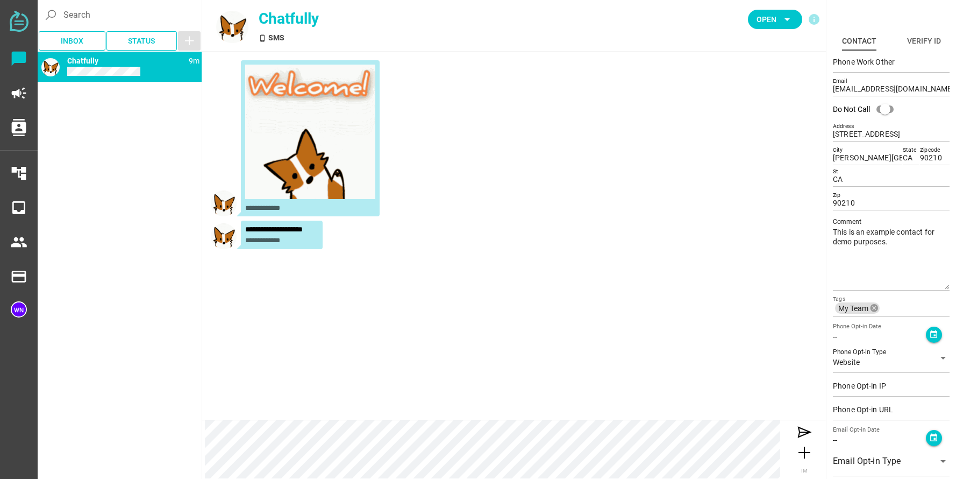
click at [16, 23] on img at bounding box center [19, 21] width 19 height 21
click at [22, 97] on icon "campaign" at bounding box center [18, 92] width 17 height 17
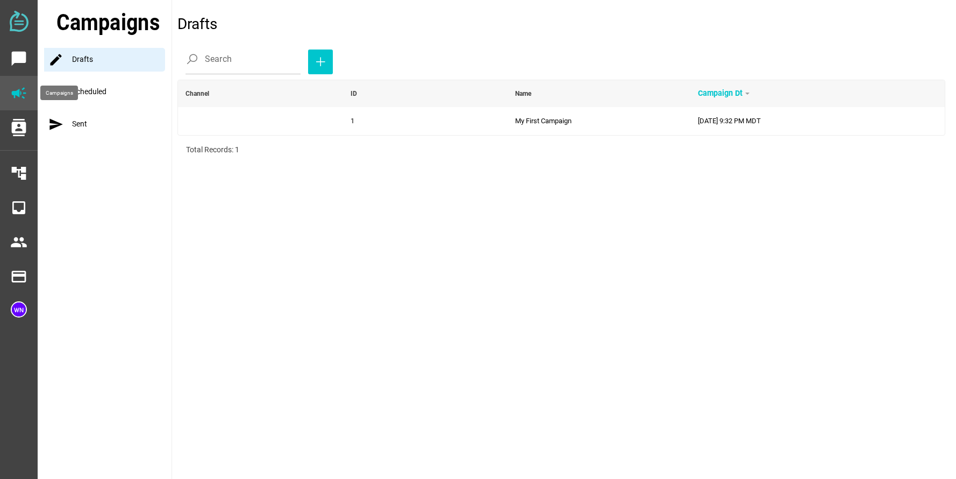
click at [18, 94] on icon "campaign" at bounding box center [18, 92] width 17 height 17
click at [95, 93] on div "schedule_send Scheduled" at bounding box center [107, 92] width 127 height 24
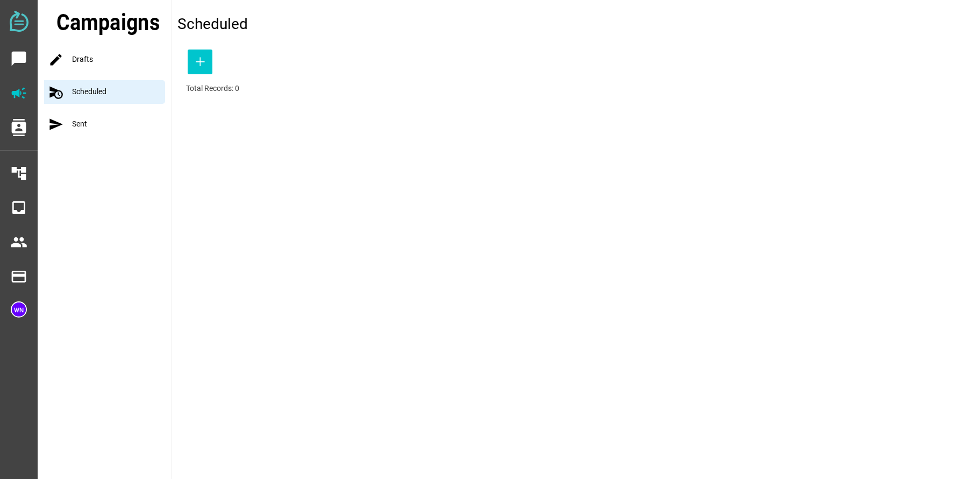
click at [92, 112] on div "Campaigns mode Drafts schedule_send Scheduled send Sent" at bounding box center [105, 239] width 134 height 479
click at [16, 126] on icon "contacts" at bounding box center [18, 127] width 17 height 17
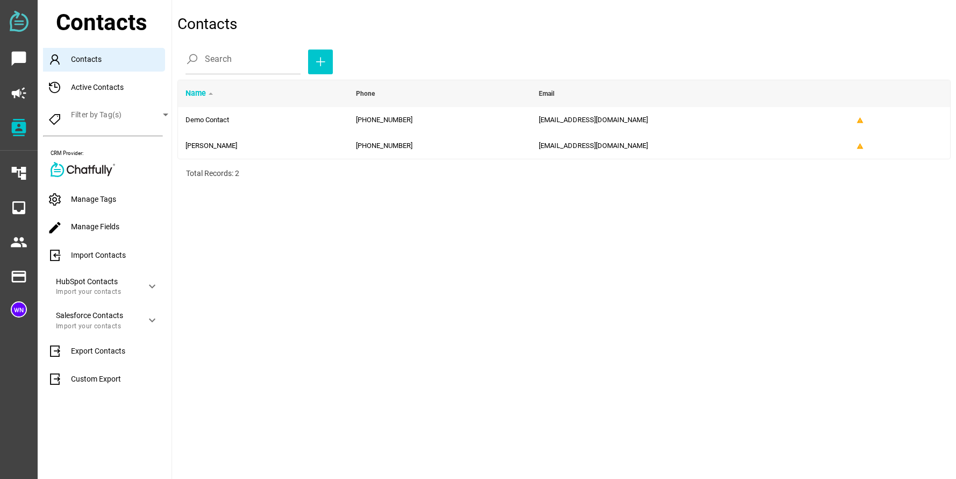
click at [108, 88] on div "Active Contacts" at bounding box center [107, 88] width 128 height 24
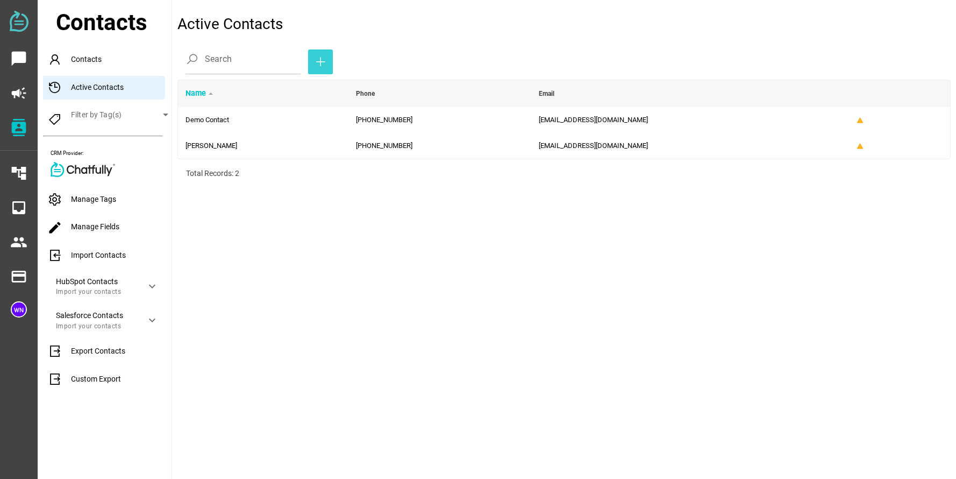
click at [314, 60] on icon "button" at bounding box center [320, 61] width 13 height 13
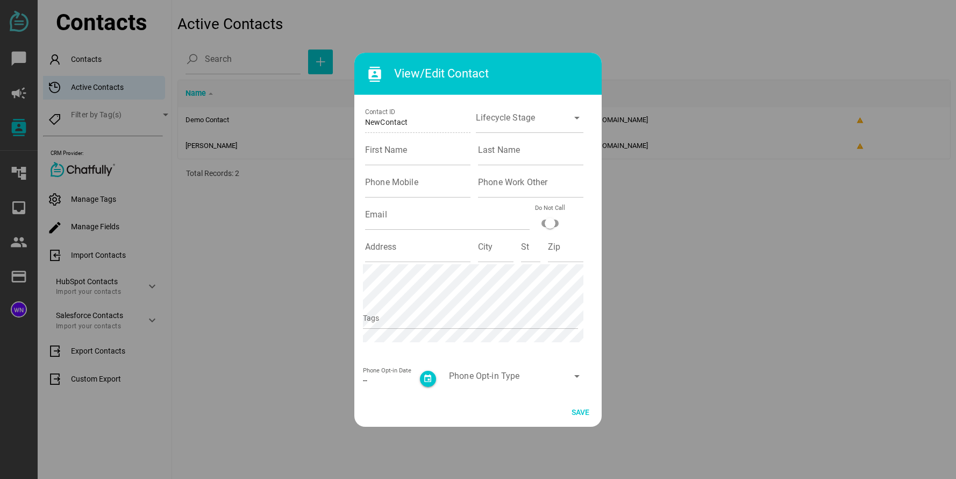
click at [791, 206] on div at bounding box center [478, 239] width 956 height 479
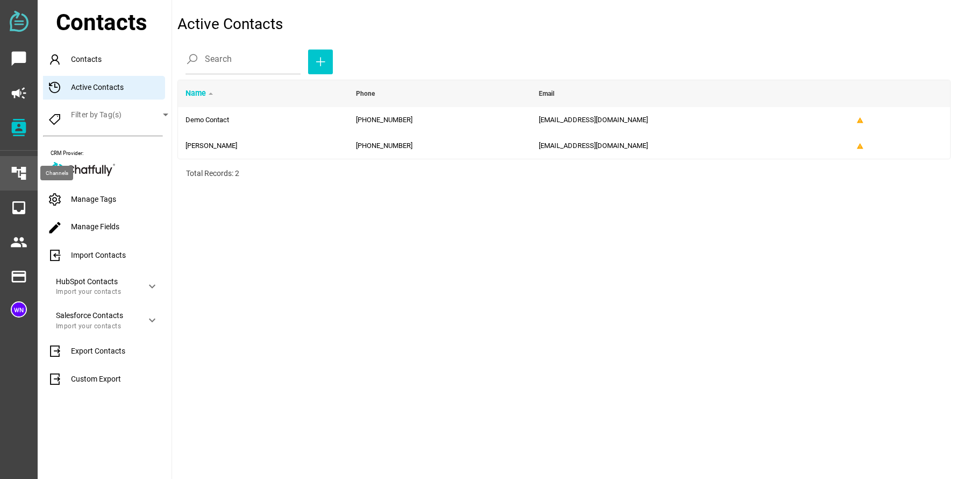
click at [15, 175] on icon "account_tree" at bounding box center [18, 173] width 17 height 17
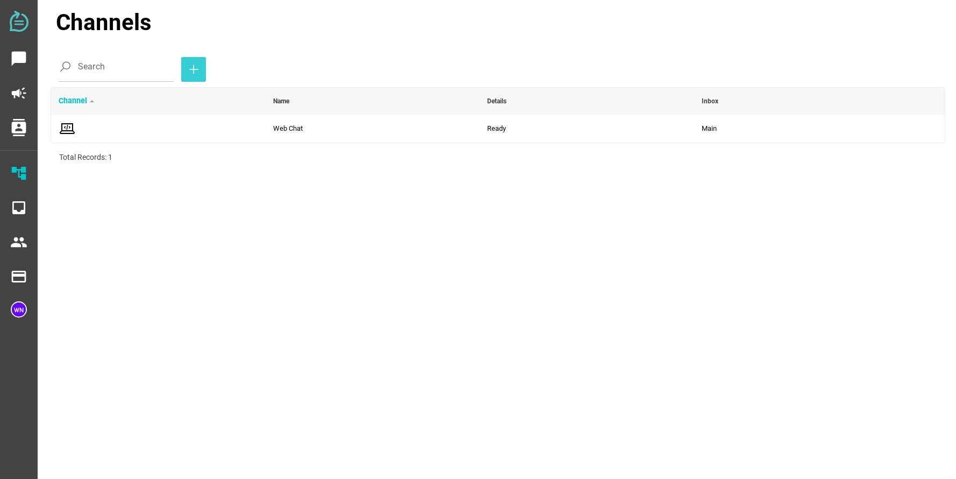
click at [181, 70] on span "button" at bounding box center [193, 69] width 25 height 25
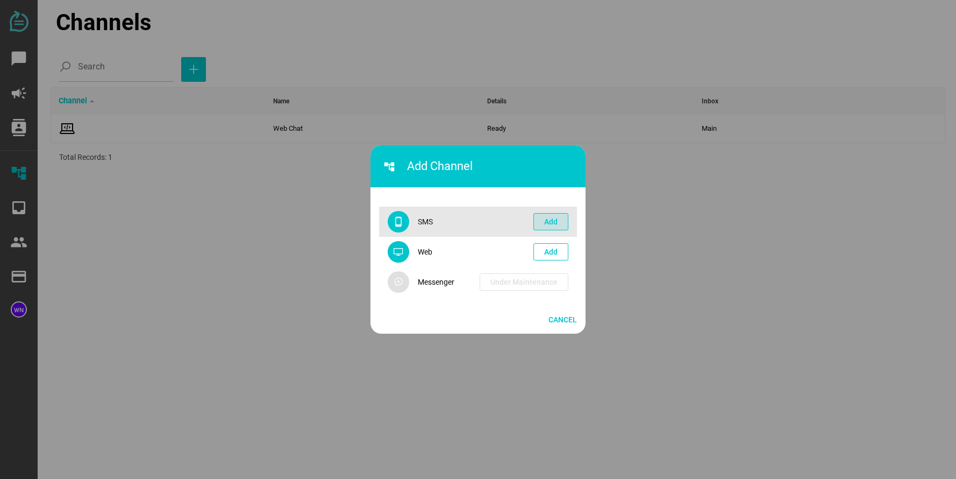
click at [554, 219] on span "Add" at bounding box center [550, 221] width 13 height 13
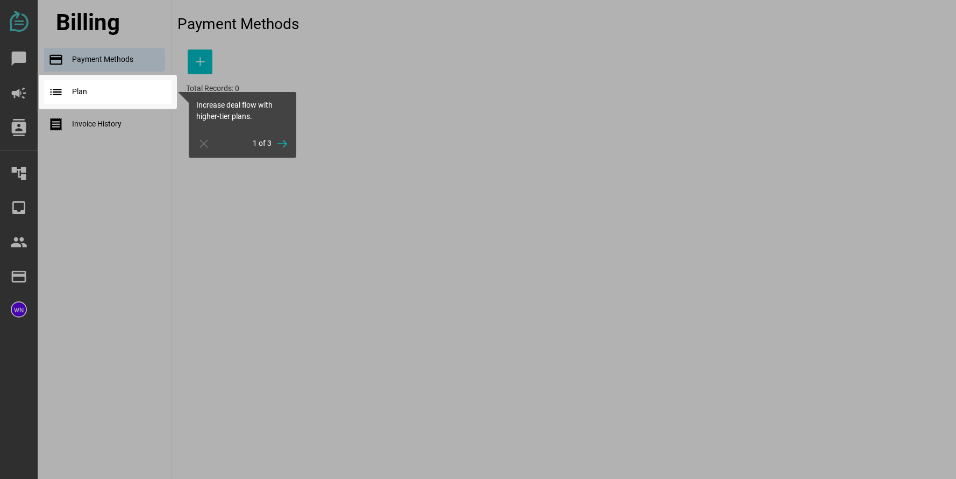
click at [123, 62] on div at bounding box center [107, 40] width 127 height 80
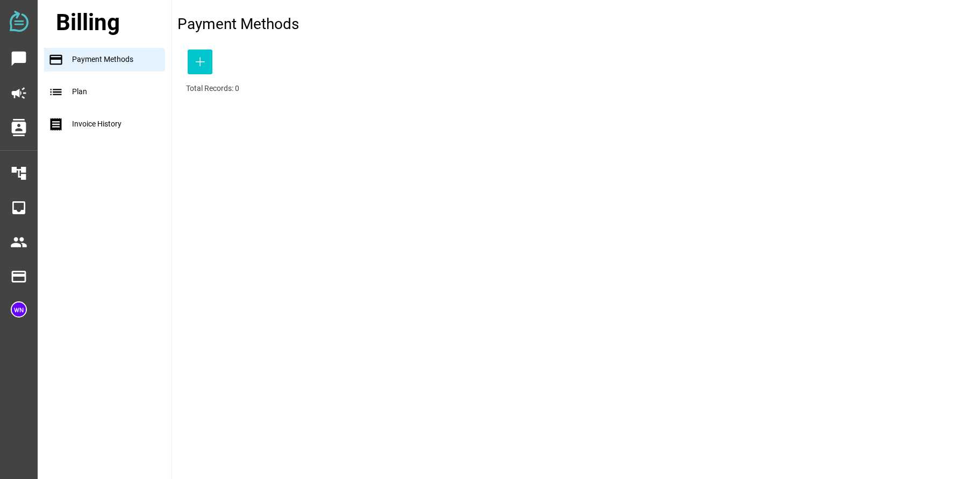
click at [123, 62] on div "payment Payment Methods" at bounding box center [104, 60] width 121 height 24
click at [103, 123] on div "receipt Invoice History" at bounding box center [107, 124] width 127 height 24
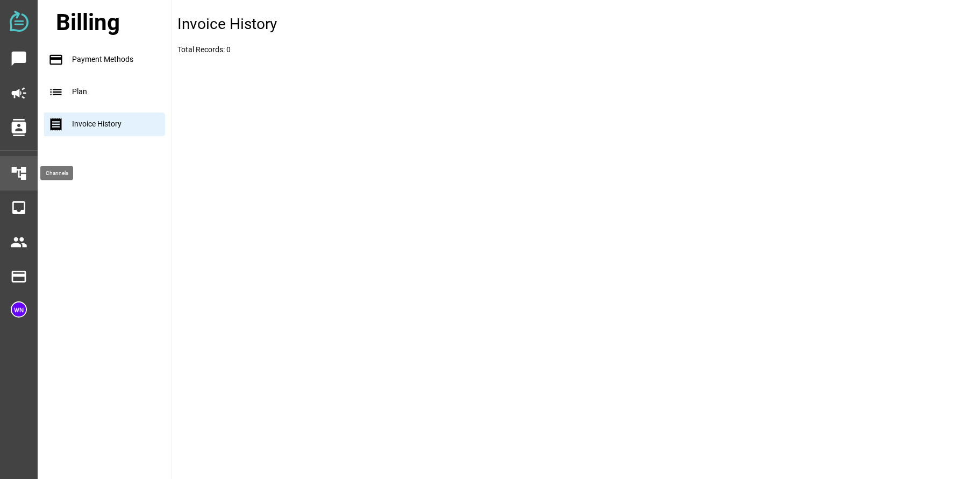
click at [19, 166] on icon "account_tree" at bounding box center [18, 173] width 17 height 17
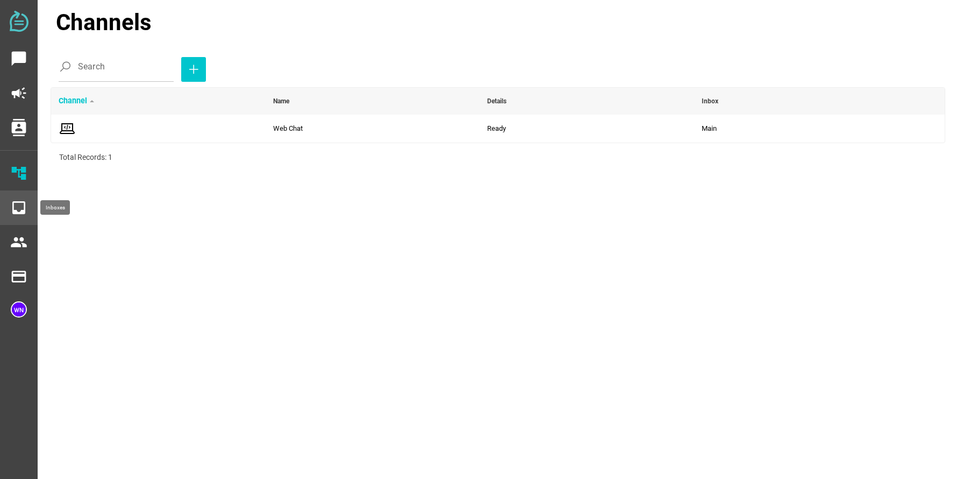
click at [17, 210] on icon "inbox" at bounding box center [18, 207] width 17 height 17
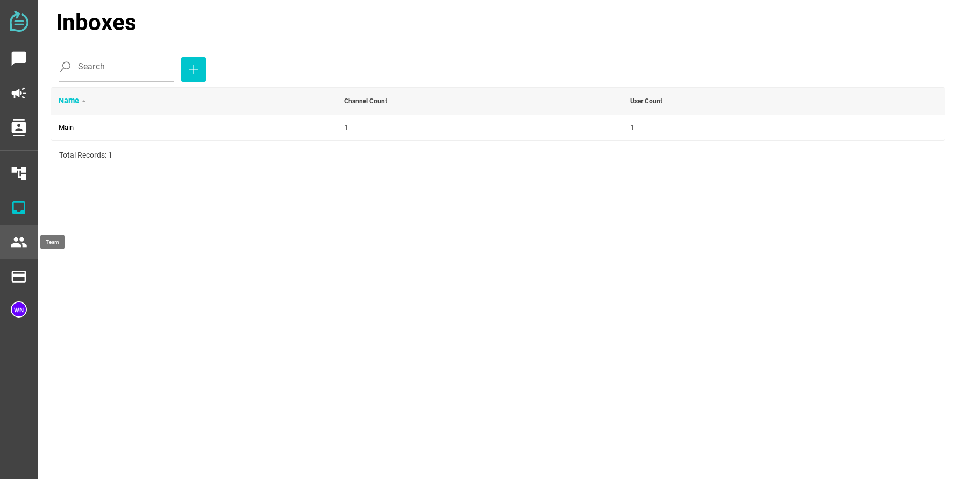
click at [18, 241] on icon "people" at bounding box center [18, 241] width 17 height 17
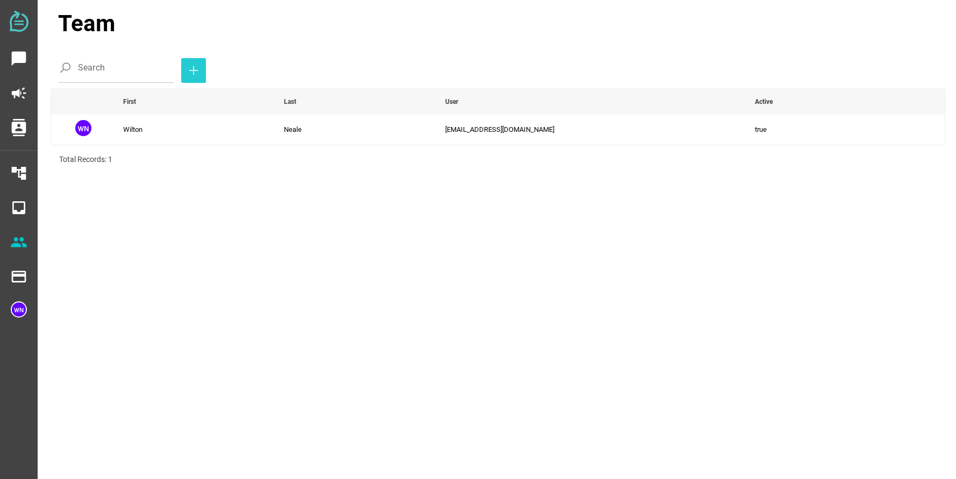
click at [188, 72] on icon "button" at bounding box center [193, 70] width 13 height 13
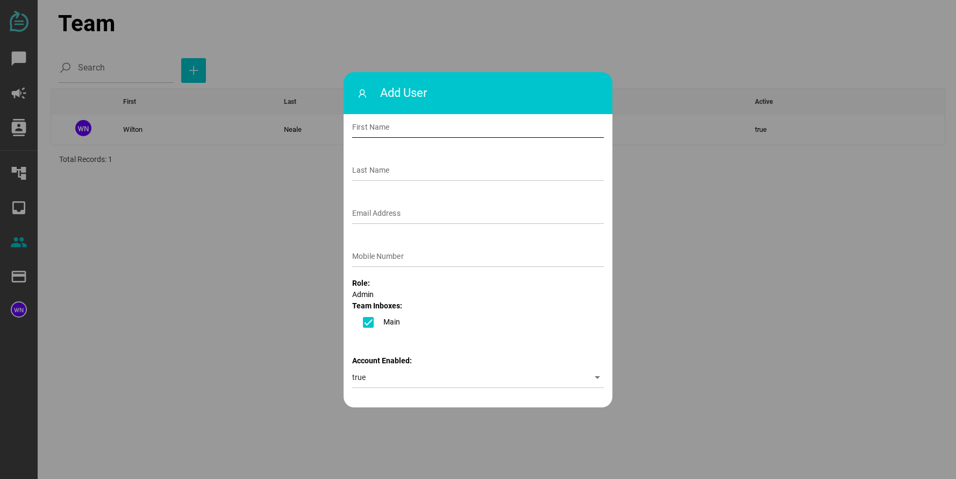
click at [497, 133] on input "First Name" at bounding box center [478, 127] width 252 height 22
type input "David"
type input "Samuel"
type input "northeastcreativ@gmail.com"
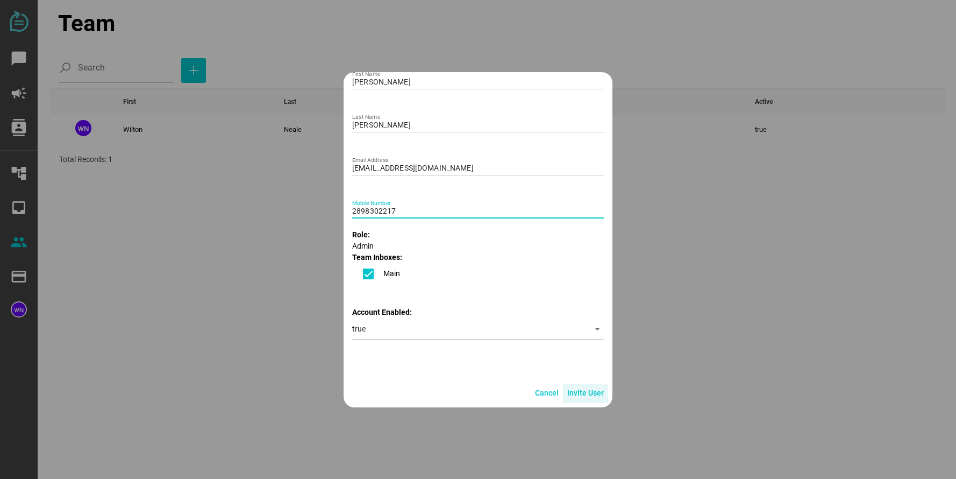
type input "2898302217"
click at [579, 390] on span "Invite User" at bounding box center [585, 392] width 37 height 13
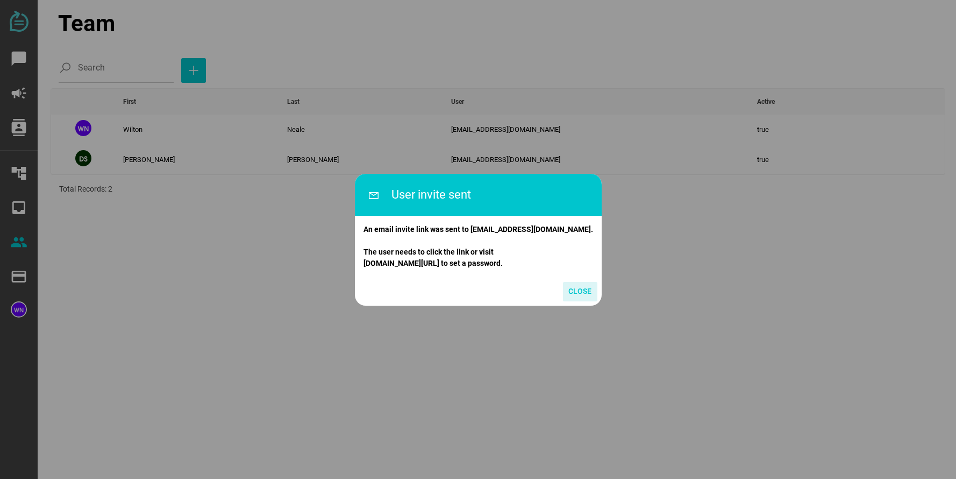
click at [568, 285] on span "Close" at bounding box center [579, 290] width 23 height 13
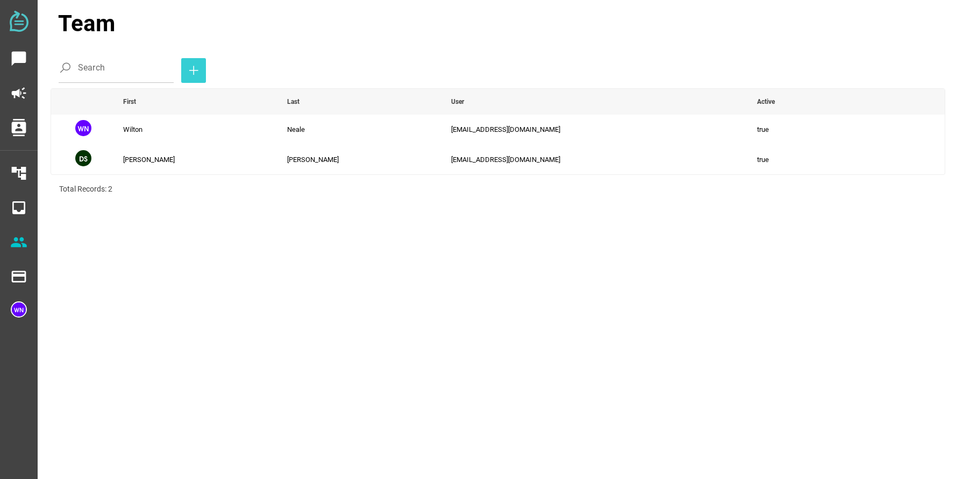
click at [187, 72] on icon "button" at bounding box center [193, 70] width 13 height 13
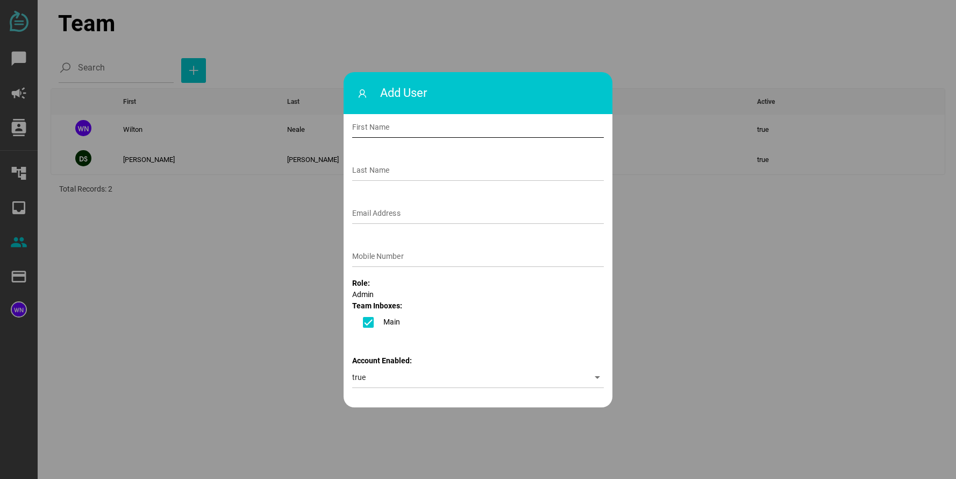
click at [425, 127] on input "First Name" at bounding box center [478, 127] width 252 height 22
type input "Wilton"
type input "Neale"
type input "wilton.neale@gmail.com"
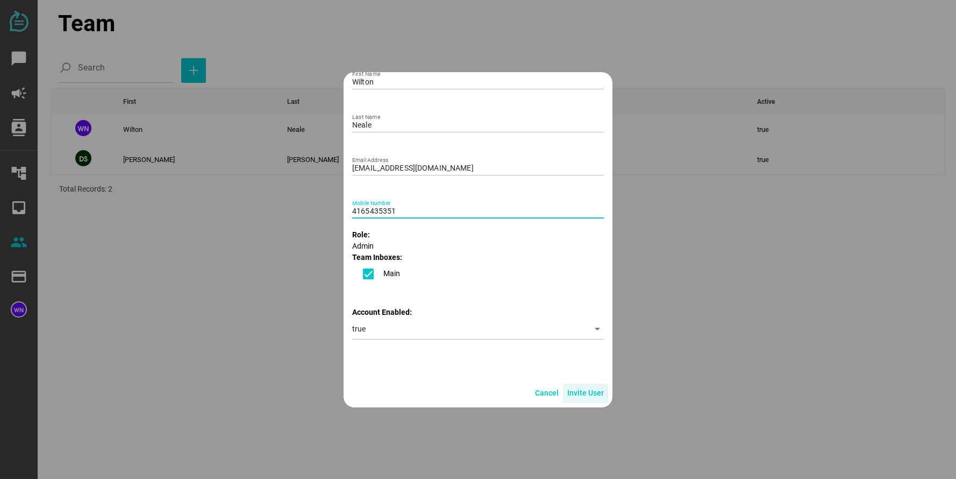
type input "4165435351"
click at [578, 391] on span "Invite User" at bounding box center [585, 392] width 37 height 13
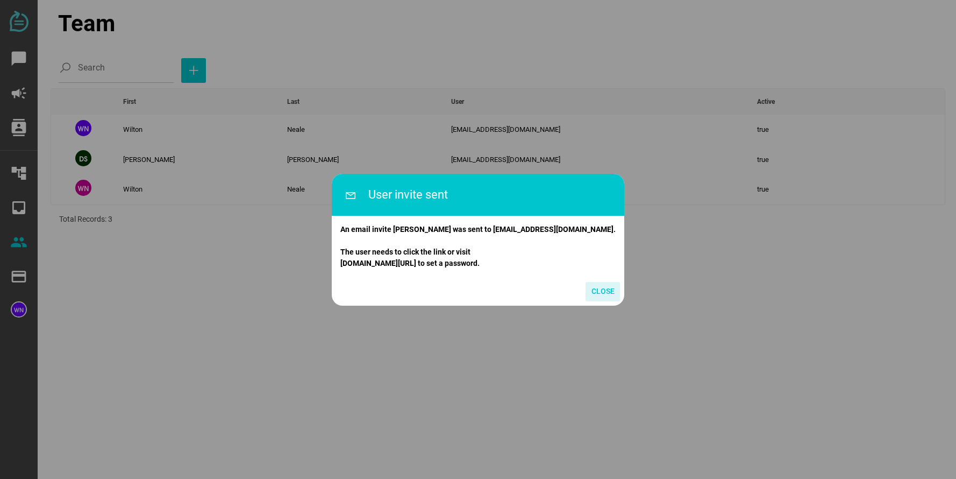
click at [591, 293] on span "Close" at bounding box center [602, 290] width 23 height 13
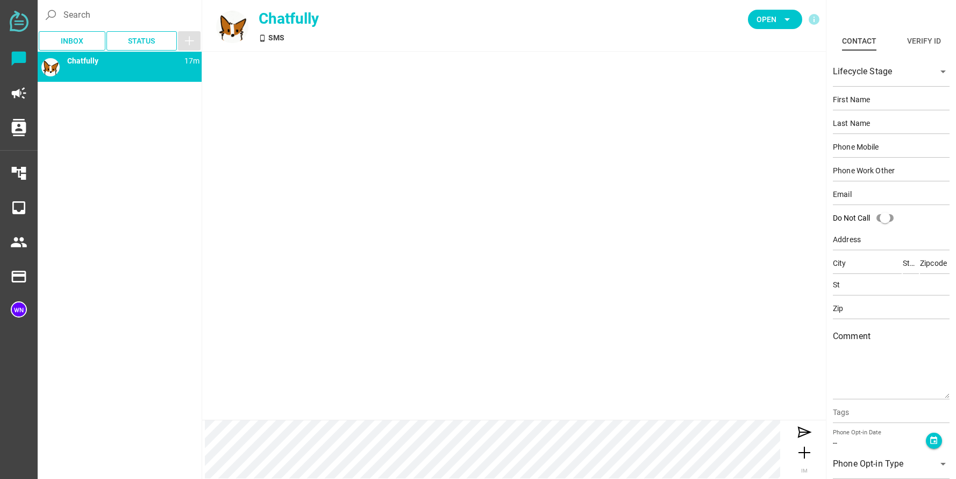
type input "Demo"
type input "Contact"
type input "15554443333"
type input "[EMAIL_ADDRESS][DOMAIN_NAME]"
type input "[STREET_ADDRESS]"
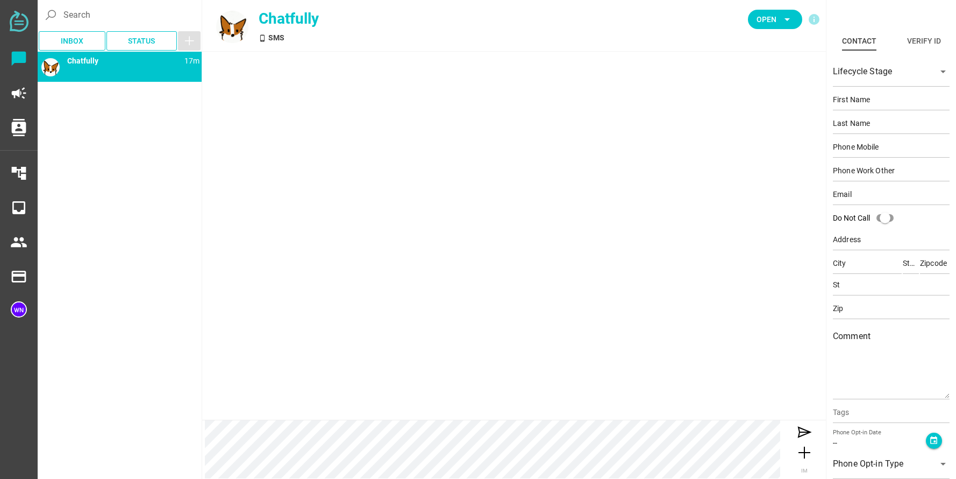
type input "[PERSON_NAME][GEOGRAPHIC_DATA]"
type input "CA"
type input "90210"
type input "CA"
type input "90210"
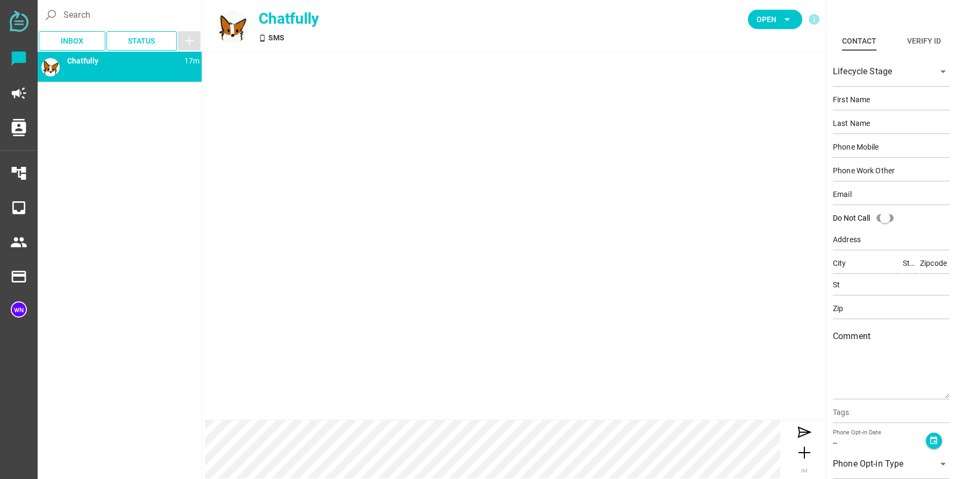
type textarea "This is an example contact for demo purposes."
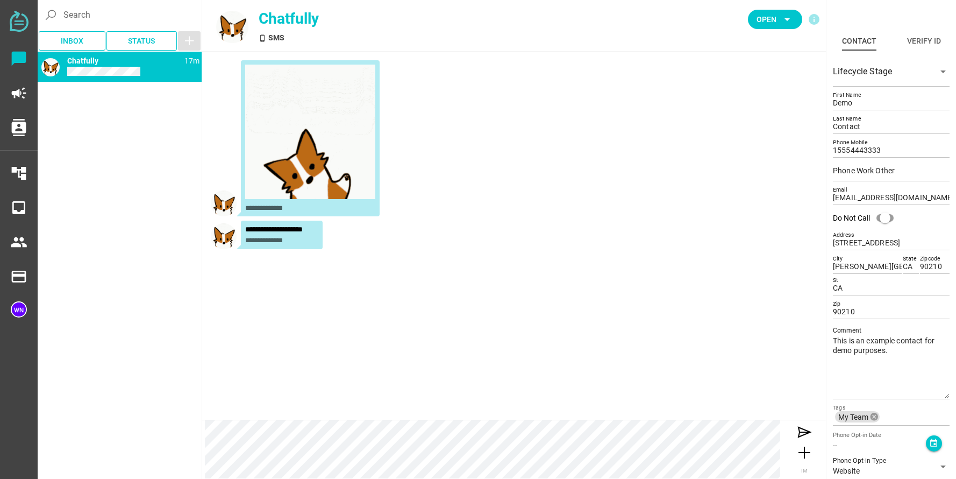
click at [309, 172] on img at bounding box center [310, 132] width 130 height 134
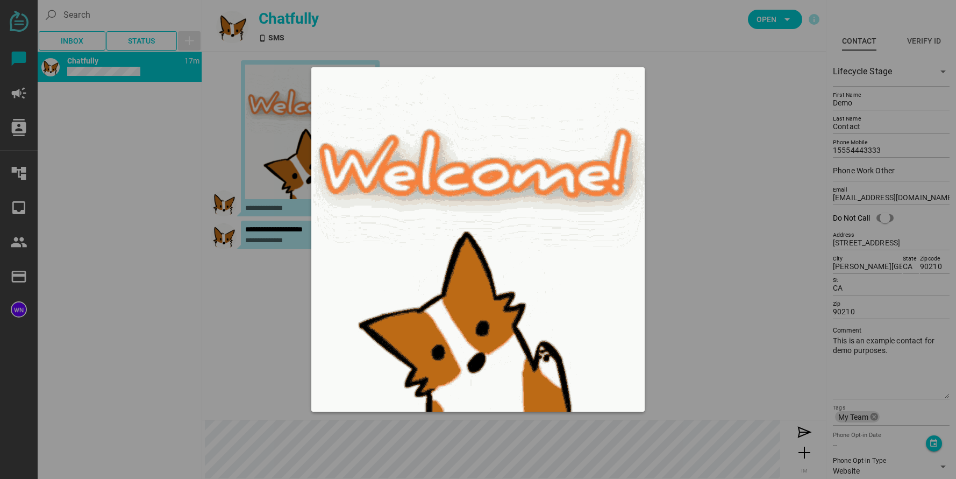
click at [515, 317] on img at bounding box center [477, 239] width 333 height 344
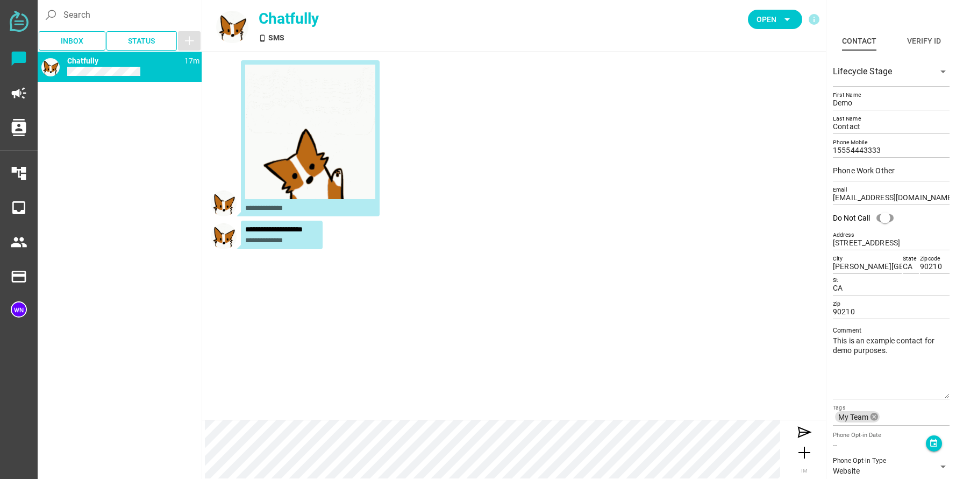
click at [309, 231] on div "**********" at bounding box center [281, 229] width 73 height 9
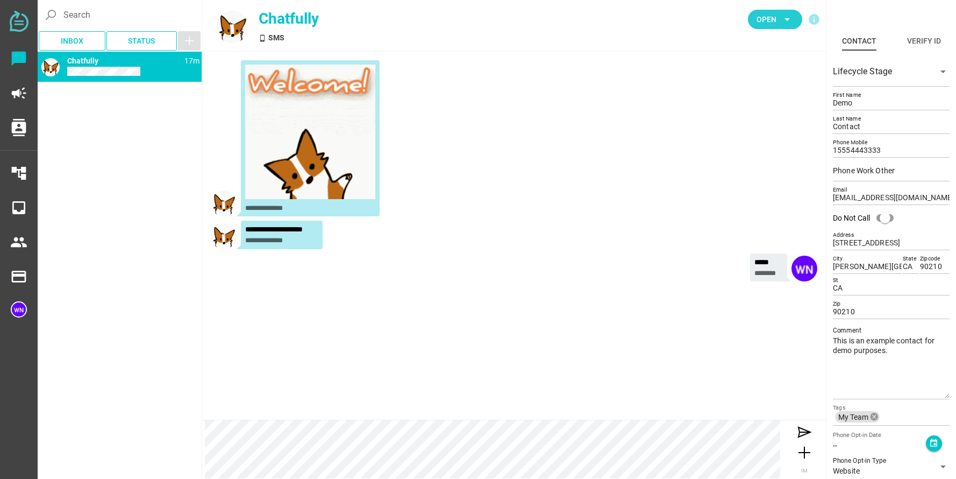
click at [759, 19] on span "Open" at bounding box center [766, 19] width 20 height 13
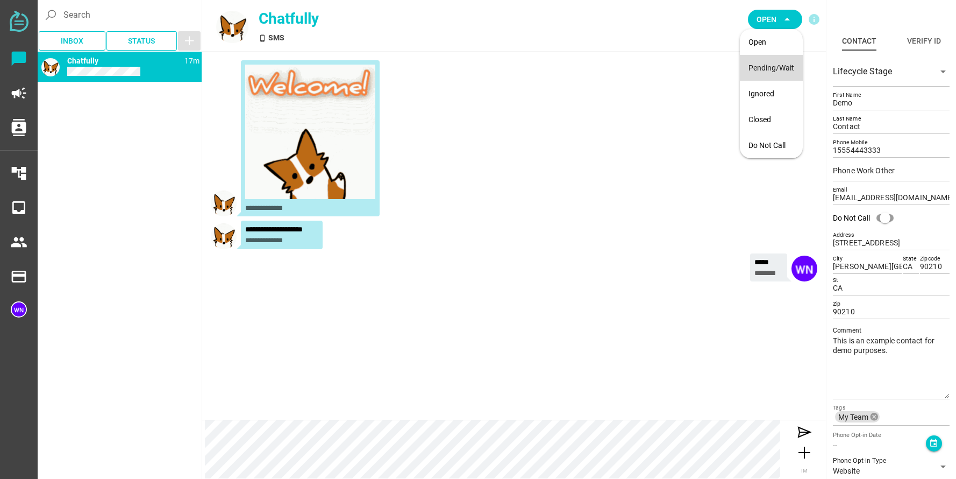
click at [761, 59] on div "Pending/Wait" at bounding box center [771, 68] width 63 height 26
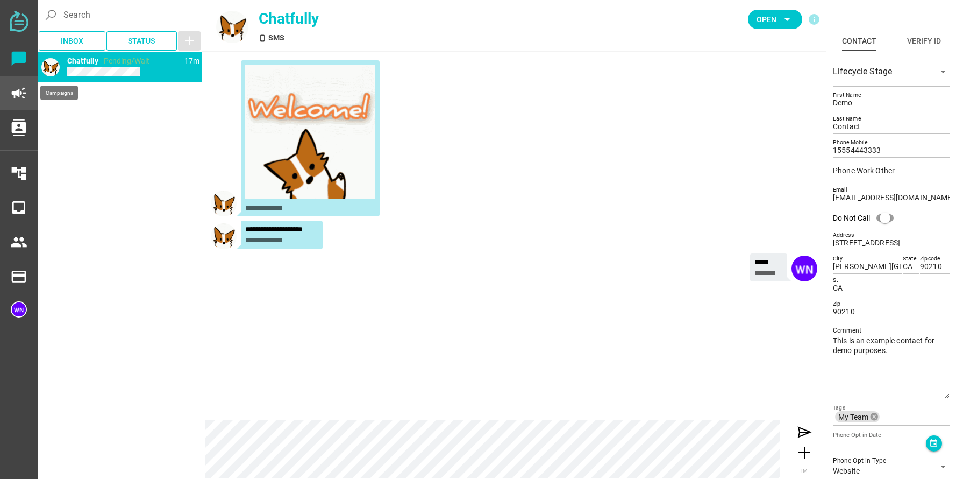
click at [16, 95] on icon "campaign" at bounding box center [18, 92] width 17 height 17
